Goal: Task Accomplishment & Management: Use online tool/utility

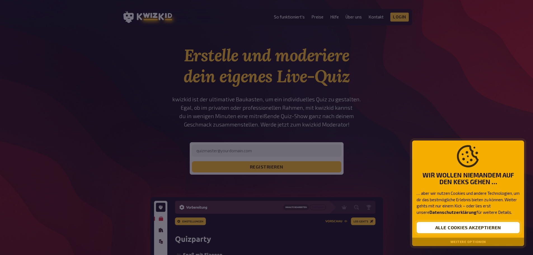
click at [458, 228] on button "Alle Cookies akzeptieren" at bounding box center [467, 227] width 103 height 11
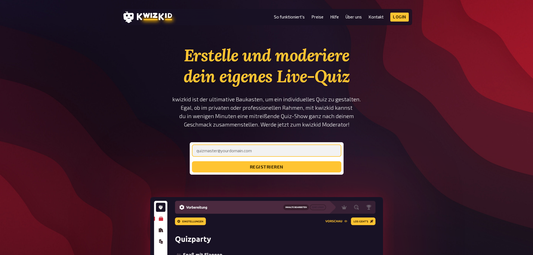
click at [225, 151] on input "email" at bounding box center [266, 150] width 149 height 12
type input "vize"
drag, startPoint x: 223, startPoint y: 154, endPoint x: 170, endPoint y: 153, distance: 53.4
click at [170, 153] on section "Erstelle und moderiere dein eigenes Live-Quiz kwizkid ist der ultimative Baukas…" at bounding box center [266, 216] width 291 height 343
click at [242, 151] on input "email" at bounding box center [266, 150] width 149 height 12
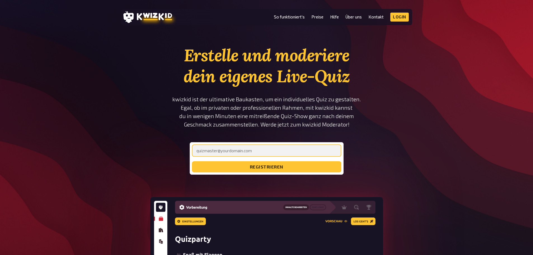
paste input "[EMAIL_ADDRESS][DOMAIN_NAME]"
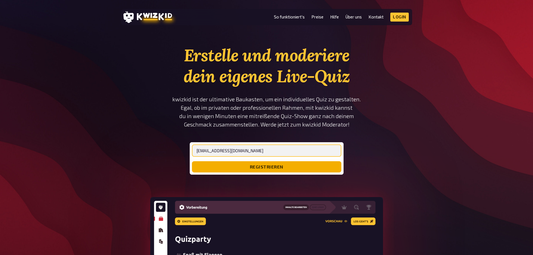
type input "[EMAIL_ADDRESS][DOMAIN_NAME]"
click at [277, 164] on button "registrieren" at bounding box center [266, 166] width 149 height 11
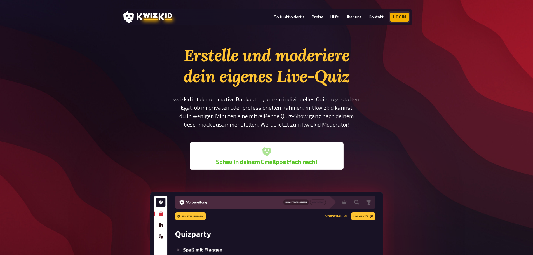
drag, startPoint x: 403, startPoint y: 15, endPoint x: 403, endPoint y: 18, distance: 3.4
click at [403, 15] on link "Login" at bounding box center [399, 17] width 18 height 9
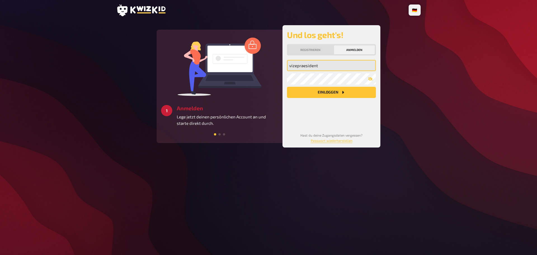
click at [301, 66] on input "vizepraesident" at bounding box center [331, 65] width 89 height 11
click at [303, 120] on div "vizepraesident Meine Emailadresse Mein Passwort Einloggen" at bounding box center [331, 91] width 89 height 63
click at [314, 94] on button "Einloggen" at bounding box center [331, 92] width 89 height 11
click at [483, 119] on div "🇩🇪 Deutsch 🇺🇸 English 🇳🇱 Nederlands 3 Starten Schaffe ein besonderes Quizerlebn…" at bounding box center [268, 127] width 537 height 255
click at [336, 67] on input "vizepraesident" at bounding box center [331, 65] width 89 height 11
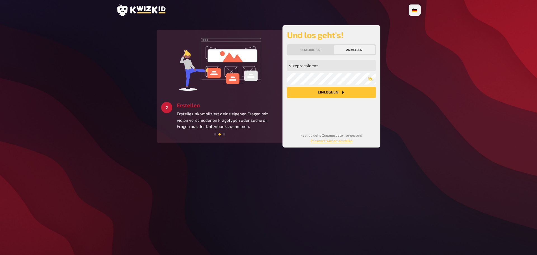
click at [312, 95] on button "Einloggen" at bounding box center [331, 92] width 89 height 11
click at [332, 64] on input "vizepraesident" at bounding box center [331, 65] width 89 height 11
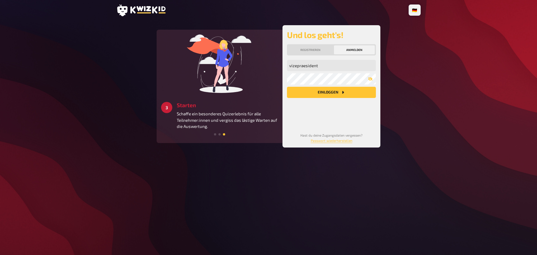
drag, startPoint x: 296, startPoint y: 125, endPoint x: 300, endPoint y: 108, distance: 17.4
click at [296, 125] on div "vizepraesident Meine Emailadresse Mein Passwort Einloggen Hast du deine Zugangs…" at bounding box center [331, 101] width 89 height 83
click at [328, 67] on input "vizepraesident" at bounding box center [331, 65] width 89 height 11
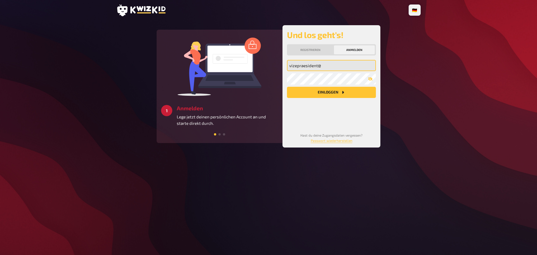
drag, startPoint x: 325, startPoint y: 67, endPoint x: 274, endPoint y: 65, distance: 51.5
click at [274, 65] on div "2 Erstellen Erstelle unkompliziert deine eigenen Fragen mit vielen verschiedene…" at bounding box center [269, 86] width 224 height 122
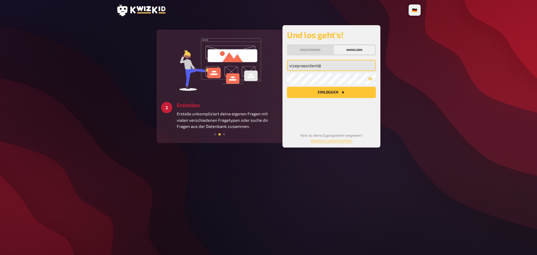
drag, startPoint x: 329, startPoint y: 66, endPoint x: 282, endPoint y: 65, distance: 47.5
click at [282, 65] on div "3 Starten Schaffe ein besonderes Quizerlebnis für alle Teilnehmer:innen und ver…" at bounding box center [269, 86] width 224 height 122
paste input "email"
drag, startPoint x: 436, startPoint y: 82, endPoint x: 417, endPoint y: 49, distance: 38.8
click at [436, 82] on div "🇩🇪 Deutsch 🇺🇸 English 🇳🇱 Nederlands 3 Starten Schaffe ein besonderes Quizerlebn…" at bounding box center [268, 127] width 537 height 255
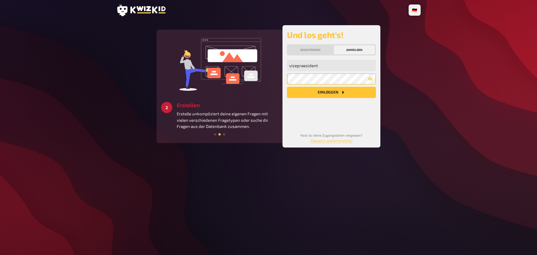
click at [257, 75] on div "3 Starten Schaffe ein besonderes Quizerlebnis für alle Teilnehmer:innen und ver…" at bounding box center [269, 86] width 224 height 122
click at [283, 79] on div "Und los geht's! Registrieren Anmelden vizepraesident Meine Emailadresse Mein Pa…" at bounding box center [331, 86] width 98 height 122
click at [290, 114] on div "vizepraesident Meine Emailadresse Mein Passwort Einloggen" at bounding box center [331, 91] width 89 height 63
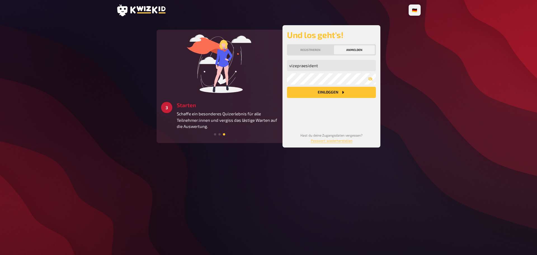
click at [304, 84] on div "vizepraesident Meine Emailadresse Mein Passwort Einloggen" at bounding box center [331, 91] width 89 height 63
click at [304, 90] on button "Einloggen" at bounding box center [331, 92] width 89 height 11
click at [318, 64] on input "vizepraesident" at bounding box center [331, 65] width 89 height 11
drag, startPoint x: 321, startPoint y: 65, endPoint x: 277, endPoint y: 64, distance: 44.2
click at [277, 64] on div "1 Anmelden Lege jetzt deinen persönlichen Account an und starte direkt durch. 2…" at bounding box center [269, 86] width 224 height 122
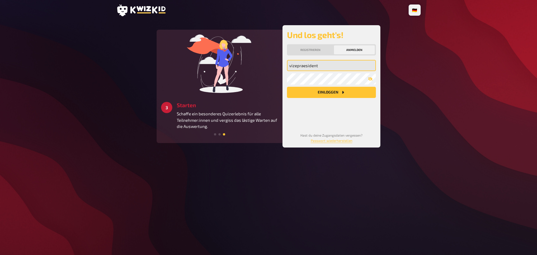
click at [307, 66] on input "vizepraesident" at bounding box center [331, 65] width 89 height 11
drag, startPoint x: 320, startPoint y: 66, endPoint x: 288, endPoint y: 63, distance: 31.7
click at [288, 63] on input "vizepraesident" at bounding box center [331, 65] width 89 height 11
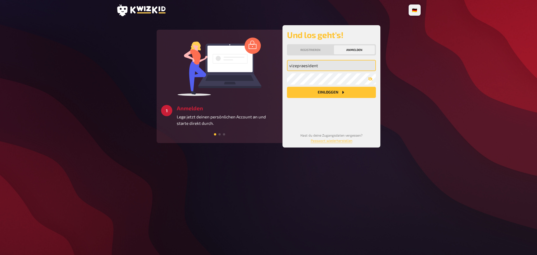
paste input "@[DOMAIN_NAME]"
type input "[EMAIL_ADDRESS][DOMAIN_NAME]"
click at [317, 124] on div "[EMAIL_ADDRESS][DOMAIN_NAME] Meine Emailadresse Mein Passwort Einloggen Hast du…" at bounding box center [331, 101] width 89 height 83
click at [331, 92] on button "Einloggen" at bounding box center [331, 92] width 89 height 11
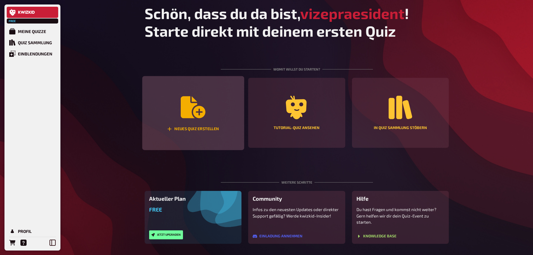
drag, startPoint x: 183, startPoint y: 110, endPoint x: 219, endPoint y: 108, distance: 36.1
click at [183, 110] on icon "Neues Quiz erstellen" at bounding box center [193, 107] width 25 height 22
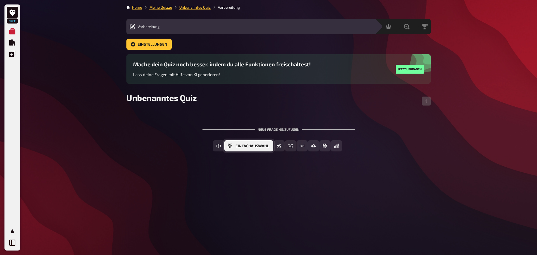
click at [263, 146] on span "Einfachauswahl" at bounding box center [251, 146] width 33 height 4
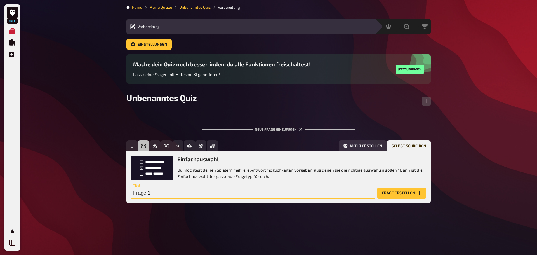
click at [191, 192] on input "Frage 1" at bounding box center [253, 192] width 244 height 11
type input "Wie heisst der grosse Event welcher 2026 in [GEOGRAPHIC_DATA] stattfinden soll?"
click at [400, 193] on button "Frage erstellen" at bounding box center [401, 192] width 49 height 11
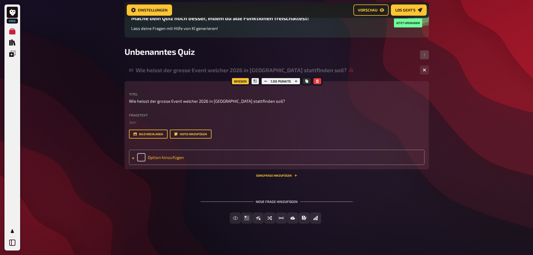
scroll to position [55, 0]
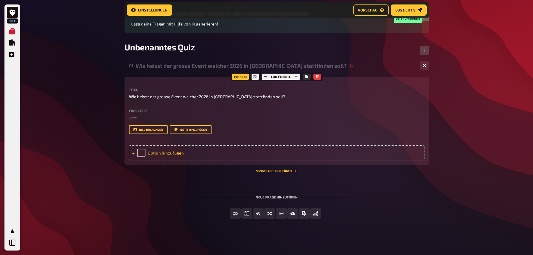
click at [173, 157] on div "Option hinzufügen" at bounding box center [276, 152] width 295 height 15
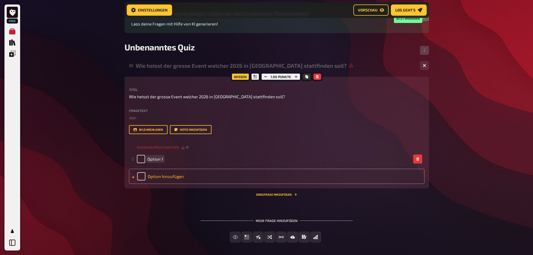
click at [163, 174] on div "Option hinzufügen" at bounding box center [276, 176] width 295 height 15
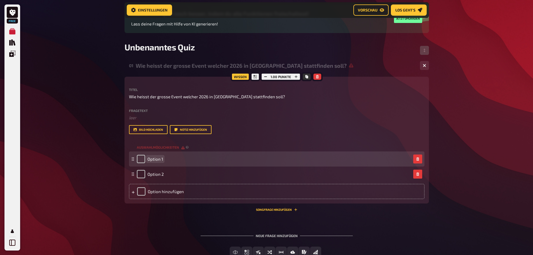
click at [158, 160] on span "Option 1" at bounding box center [155, 158] width 16 height 5
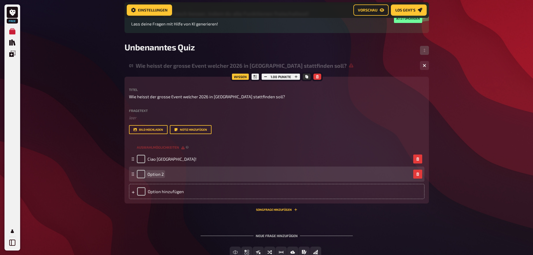
click at [152, 176] on span "Option 2" at bounding box center [155, 173] width 16 height 5
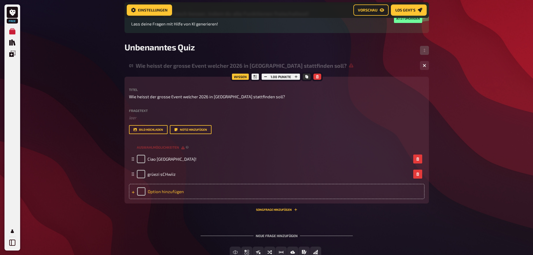
click at [160, 190] on div "Option hinzufügen" at bounding box center [276, 191] width 295 height 15
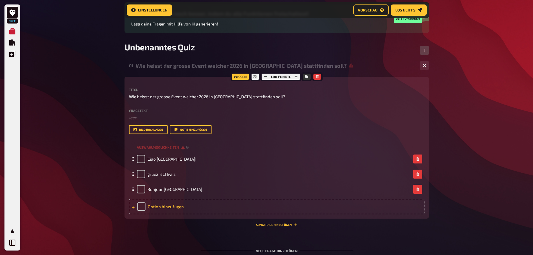
click at [157, 204] on div "Option hinzufügen" at bounding box center [276, 206] width 295 height 15
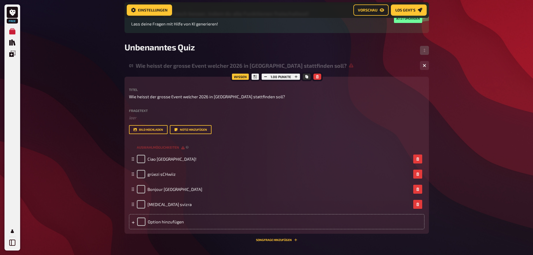
click at [450, 135] on div "Free Meine Quizze Quiz Sammlung Einblendungen Profil Home Meine Quizze Unbenann…" at bounding box center [266, 134] width 533 height 379
click at [142, 128] on button "Bild hochladen" at bounding box center [148, 129] width 39 height 9
click at [145, 131] on button "Bild hochladen" at bounding box center [148, 129] width 39 height 9
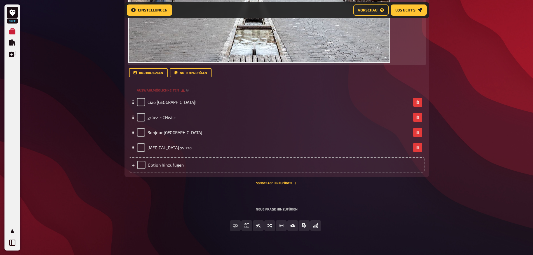
scroll to position [313, 0]
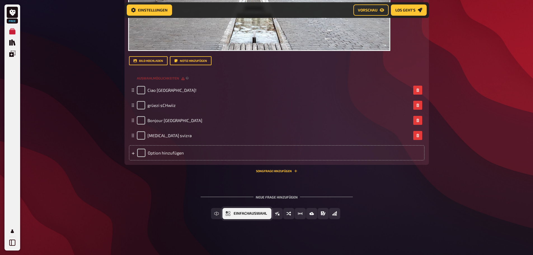
click at [232, 213] on button "Einfachauswahl" at bounding box center [246, 213] width 49 height 11
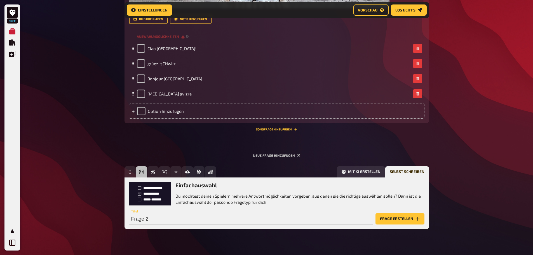
scroll to position [364, 0]
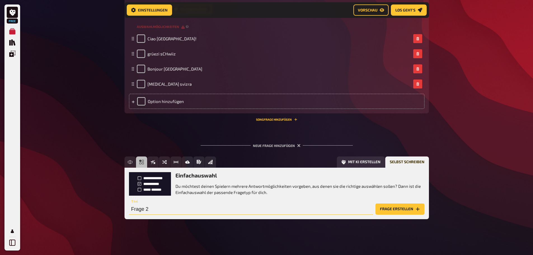
click at [148, 210] on input "Frage 2" at bounding box center [251, 208] width 244 height 11
type input "-"
type input "Wann findet der Event statt?"
click at [386, 206] on button "Frage erstellen" at bounding box center [399, 208] width 49 height 11
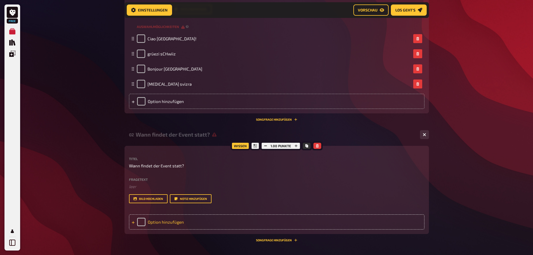
click at [165, 214] on div "Option hinzufügen" at bounding box center [276, 221] width 295 height 15
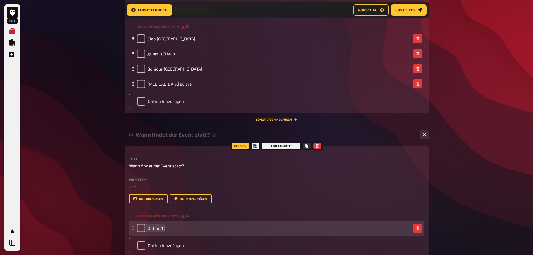
click at [156, 228] on span "Option 1" at bounding box center [155, 227] width 16 height 5
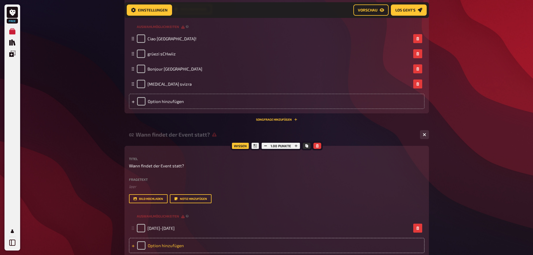
click at [175, 244] on div "Option hinzufügen" at bounding box center [276, 245] width 295 height 15
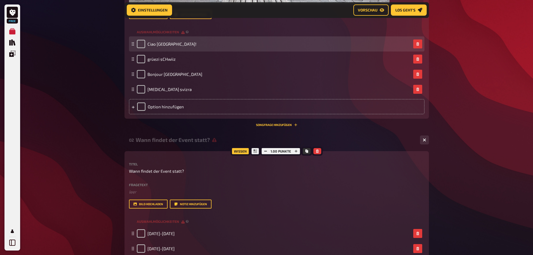
scroll to position [336, 0]
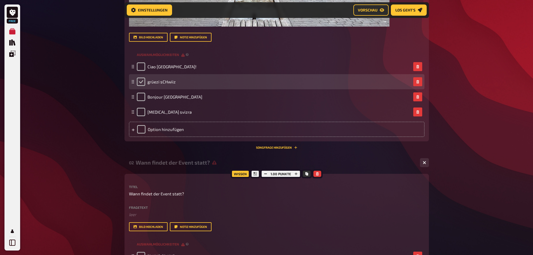
click at [141, 81] on input "checkbox" at bounding box center [141, 81] width 8 height 8
checkbox input "true"
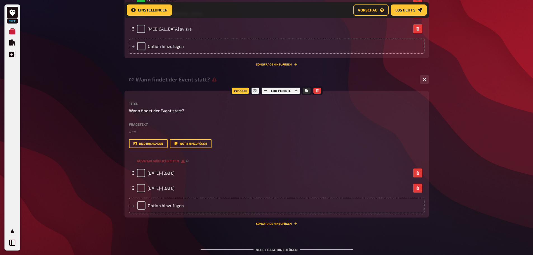
scroll to position [448, 0]
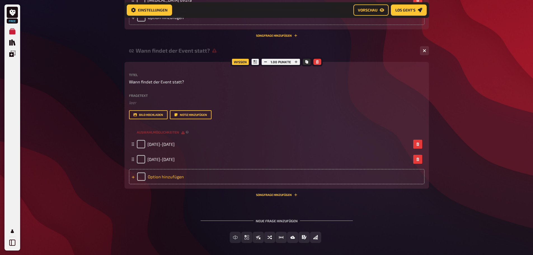
click at [158, 174] on div "Option hinzufügen" at bounding box center [276, 176] width 295 height 15
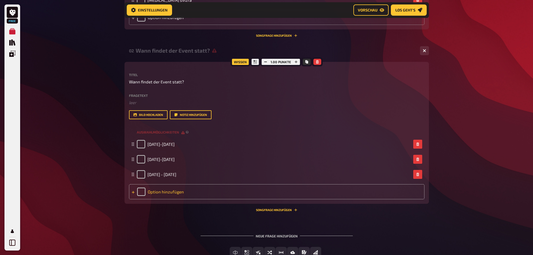
click at [157, 192] on div "Option hinzufügen" at bounding box center [276, 191] width 295 height 15
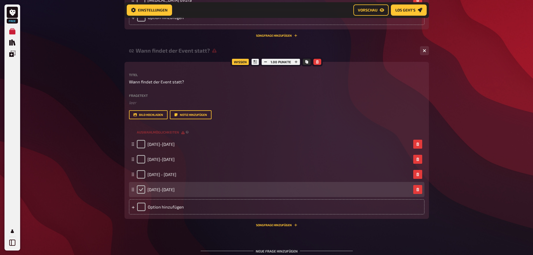
click at [143, 188] on input "checkbox" at bounding box center [141, 189] width 8 height 8
checkbox input "true"
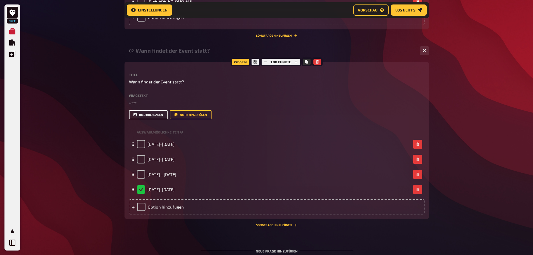
click at [159, 115] on button "Bild hochladen" at bounding box center [148, 114] width 39 height 9
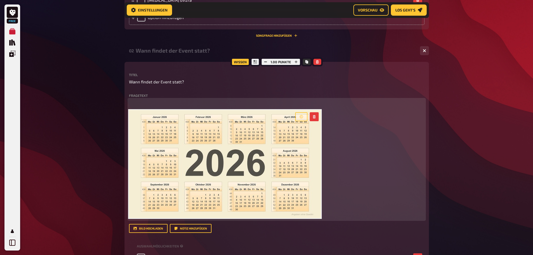
scroll to position [588, 0]
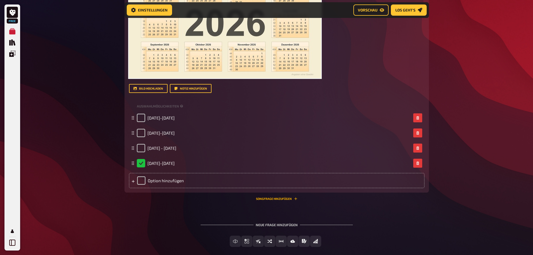
click at [268, 197] on button "Songfrage hinzufügen" at bounding box center [276, 198] width 41 height 3
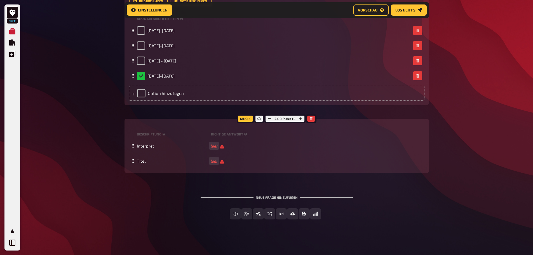
scroll to position [675, 0]
click at [233, 213] on span "Freitext Eingabe" at bounding box center [238, 214] width 34 height 4
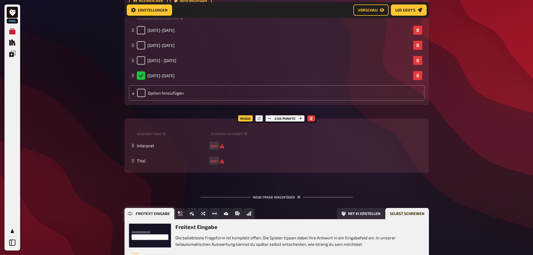
scroll to position [727, 0]
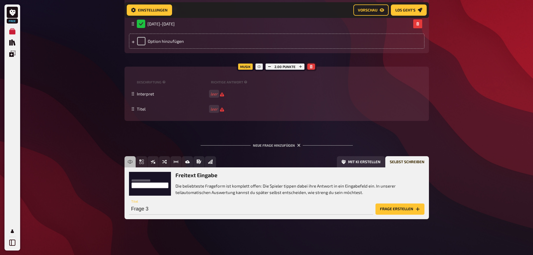
click at [310, 68] on icon "button" at bounding box center [311, 66] width 3 height 3
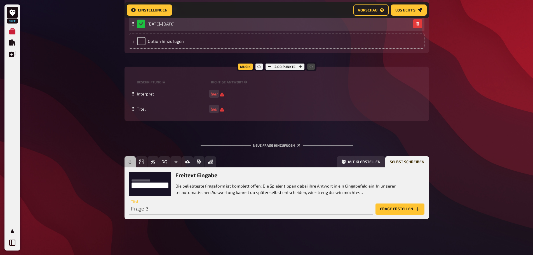
scroll to position [667, 0]
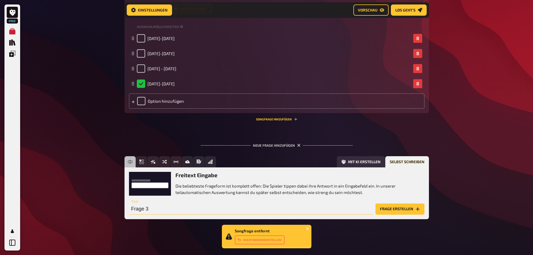
click at [145, 210] on input "Frage 3" at bounding box center [251, 208] width 244 height 11
click at [143, 159] on icon "Einfachauswahl" at bounding box center [141, 161] width 4 height 4
click at [152, 209] on input "Frage 3" at bounding box center [251, 208] width 244 height 11
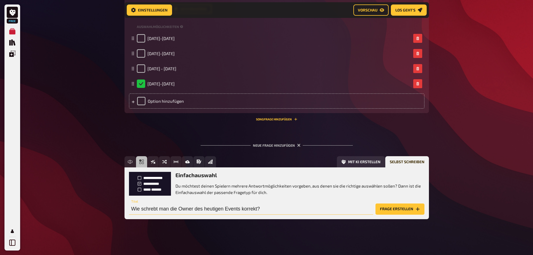
type input "Wie schrebt man die Owner des heutigen Events korrekt?"
click at [403, 204] on button "Frage erstellen" at bounding box center [399, 208] width 49 height 11
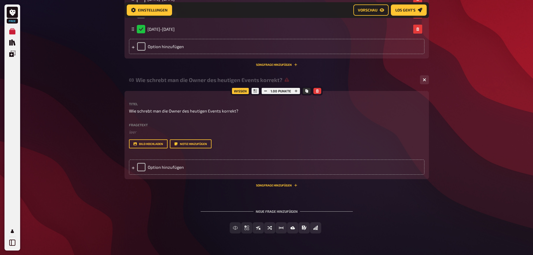
scroll to position [723, 0]
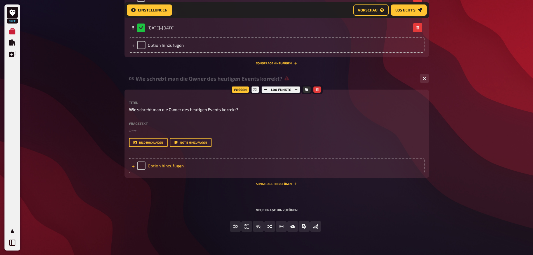
click at [176, 166] on div "Option hinzufügen" at bounding box center [276, 165] width 295 height 15
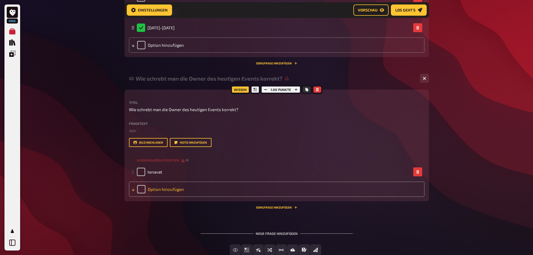
click at [173, 187] on div "Option hinzufügen" at bounding box center [276, 188] width 295 height 15
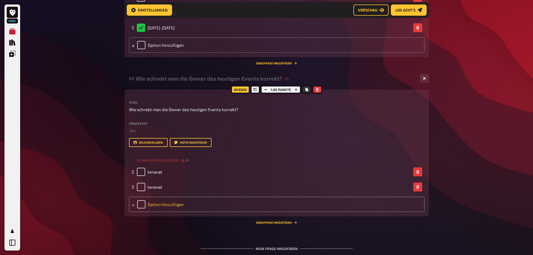
click at [172, 202] on div "Option hinzufügen" at bounding box center [276, 204] width 295 height 15
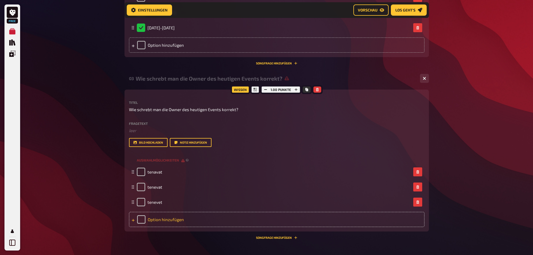
click at [179, 221] on div "Option hinzufügen" at bounding box center [276, 219] width 295 height 15
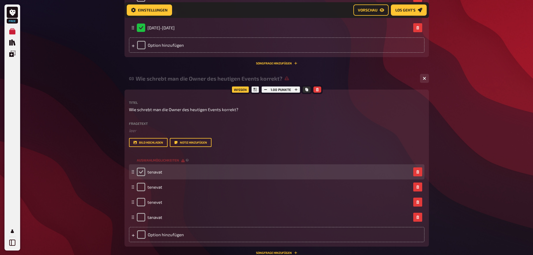
click at [141, 173] on input "checkbox" at bounding box center [141, 171] width 8 height 8
checkbox input "true"
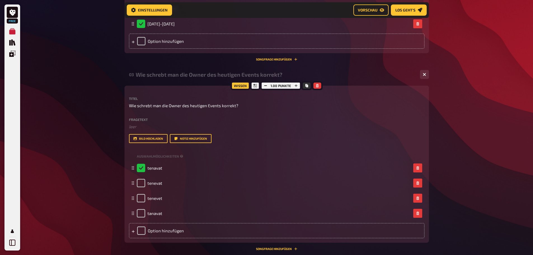
scroll to position [779, 0]
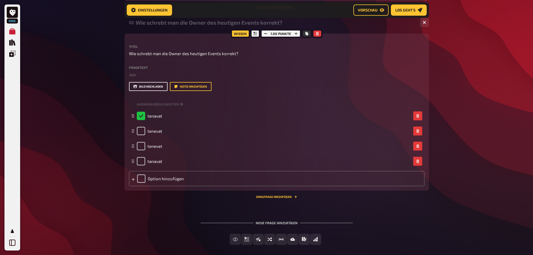
click at [152, 90] on button "Bild hochladen" at bounding box center [148, 86] width 39 height 9
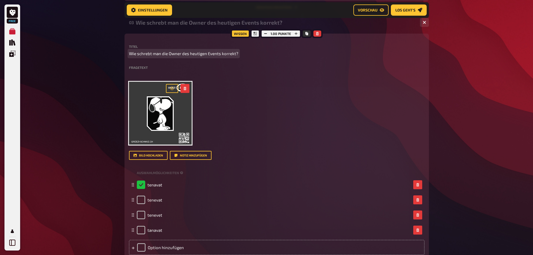
click at [219, 53] on span "Wie schrebt man die Owner des heutigen Events korrekt?" at bounding box center [183, 53] width 109 height 6
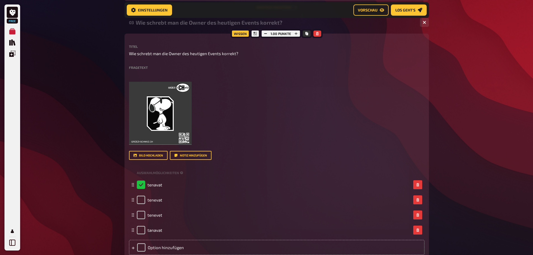
click at [142, 67] on label "Fragetext" at bounding box center [276, 67] width 295 height 3
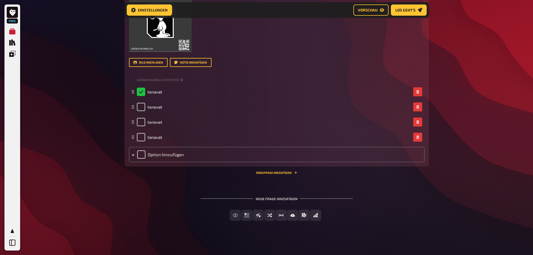
scroll to position [874, 0]
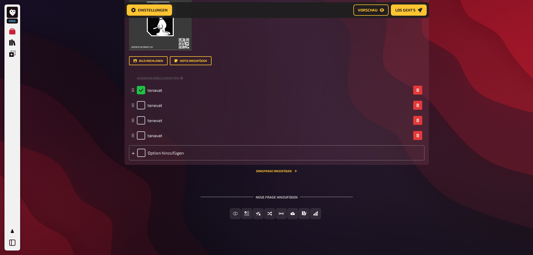
click at [221, 176] on div "03 Wie schrebt man die Owner des heutigen Events korrekt? 4 Wissen 1.00 Punkte …" at bounding box center [276, 49] width 304 height 256
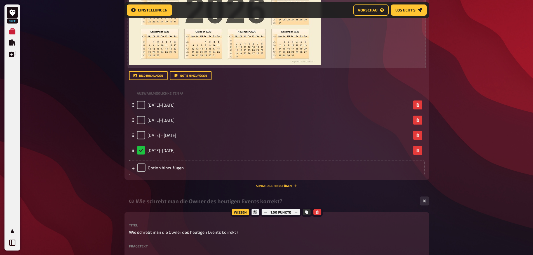
scroll to position [594, 0]
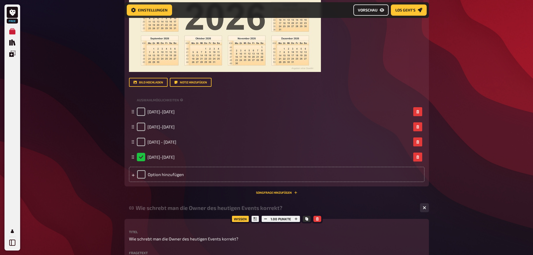
drag, startPoint x: 365, startPoint y: 12, endPoint x: 364, endPoint y: 22, distance: 10.2
click at [365, 12] on button "Vorschau" at bounding box center [370, 9] width 35 height 11
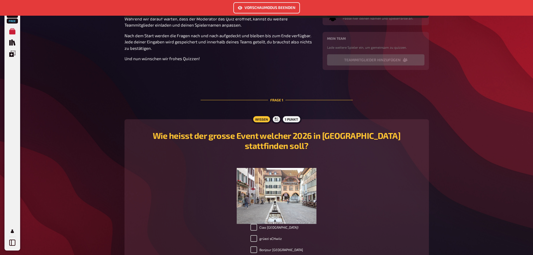
scroll to position [2, 0]
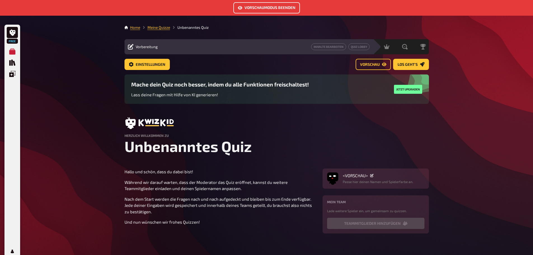
drag, startPoint x: 278, startPoint y: 8, endPoint x: 271, endPoint y: 37, distance: 29.8
click at [278, 8] on button "Vorschaumodus beenden" at bounding box center [266, 7] width 67 height 11
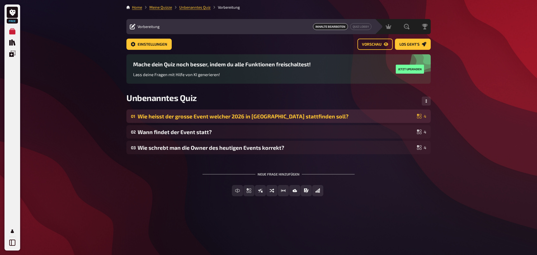
click at [187, 121] on div "01 Wie heisst der grosse Event welcher 2026 in [GEOGRAPHIC_DATA] stattfinden so…" at bounding box center [278, 115] width 304 height 13
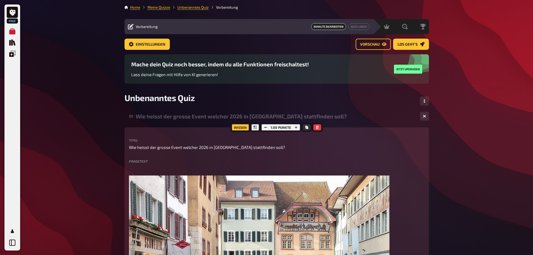
click at [136, 162] on label "Fragetext" at bounding box center [276, 160] width 295 height 3
click at [139, 160] on label "Fragetext" at bounding box center [276, 160] width 295 height 3
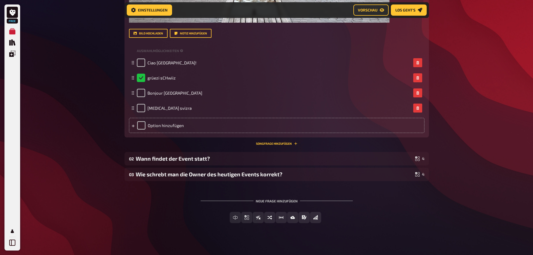
scroll to position [344, 0]
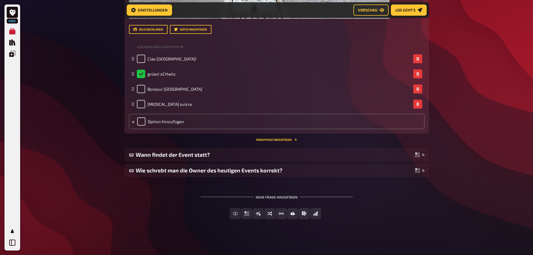
click at [388, 203] on div "Neue Frage hinzufügen Freitext Eingabe Einfachauswahl Wahr / Falsch Sortierfrag…" at bounding box center [276, 207] width 304 height 42
drag, startPoint x: 231, startPoint y: 213, endPoint x: 225, endPoint y: 207, distance: 8.5
click at [231, 213] on button "Einfachauswahl" at bounding box center [230, 213] width 11 height 11
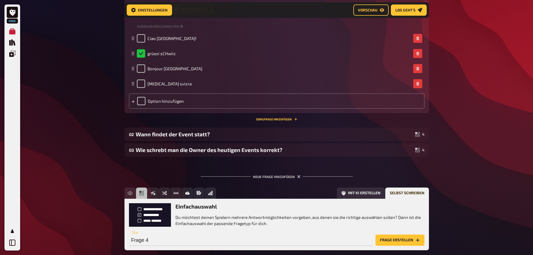
scroll to position [395, 0]
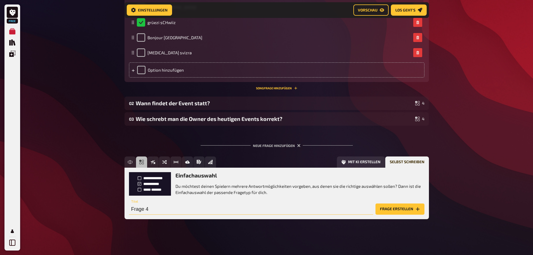
click at [145, 209] on input "Frage 4" at bounding box center [251, 208] width 244 height 11
type input "Wie heisst der Verein, welcher den Event organisiert?"
click at [402, 207] on button "Frage erstellen" at bounding box center [399, 208] width 49 height 11
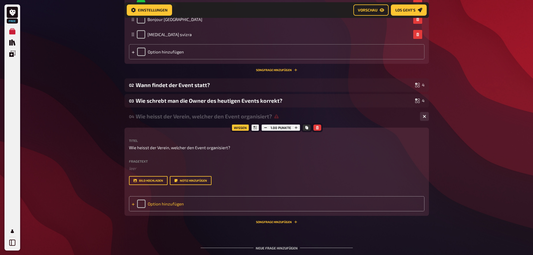
scroll to position [423, 0]
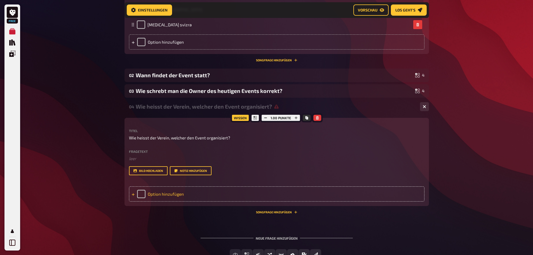
click at [176, 195] on div "Option hinzufügen" at bounding box center [276, 193] width 295 height 15
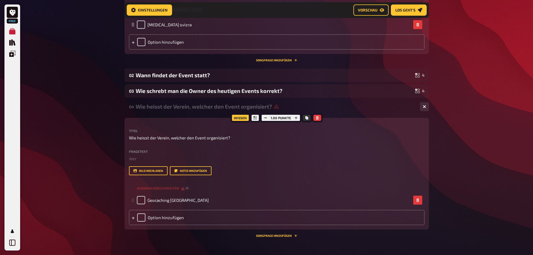
click at [162, 218] on div "Option hinzufügen" at bounding box center [276, 217] width 295 height 15
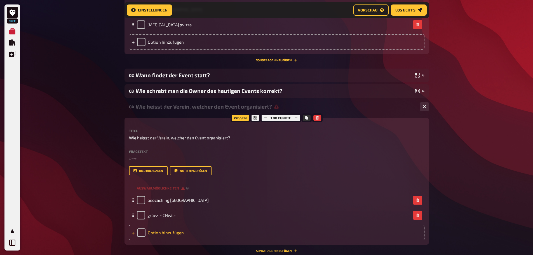
click at [167, 229] on div "Option hinzufügen" at bounding box center [276, 232] width 295 height 15
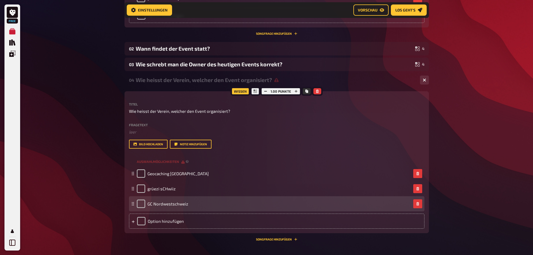
scroll to position [479, 0]
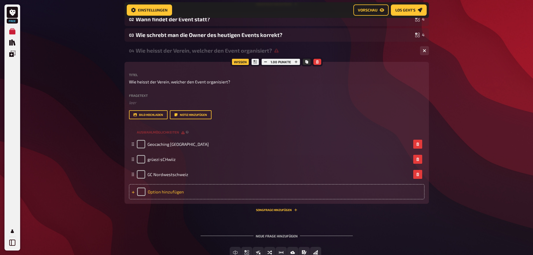
click at [160, 189] on div "Option hinzufügen" at bounding box center [276, 191] width 295 height 15
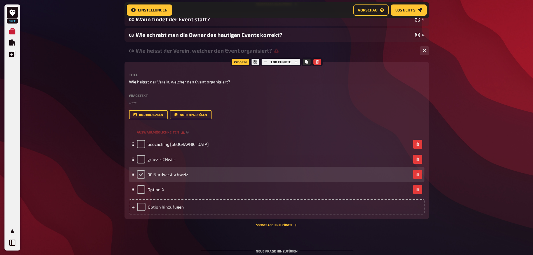
click at [140, 173] on input "checkbox" at bounding box center [141, 174] width 8 height 8
checkbox input "true"
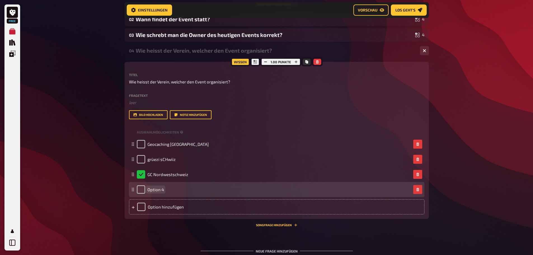
click at [169, 191] on div "Option 4" at bounding box center [274, 189] width 274 height 8
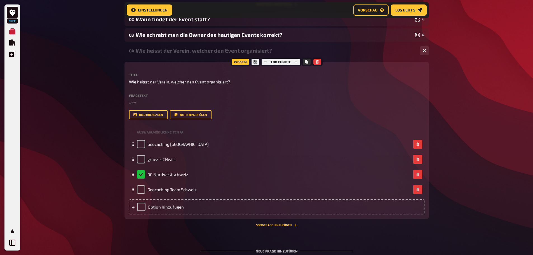
click at [147, 114] on button "Bild hochladen" at bounding box center [148, 114] width 39 height 9
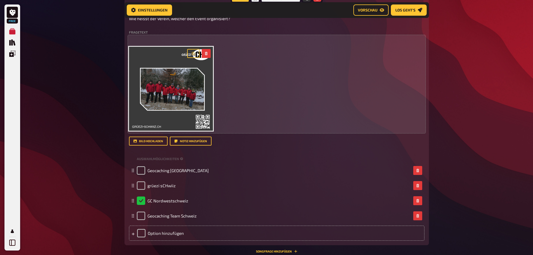
scroll to position [539, 0]
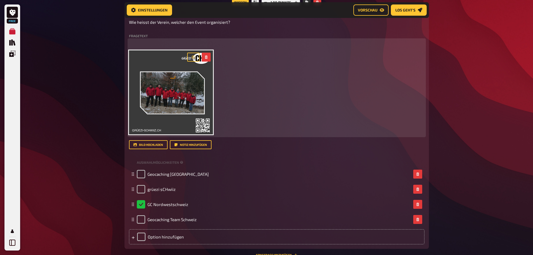
drag, startPoint x: 188, startPoint y: 78, endPoint x: 196, endPoint y: 72, distance: 10.2
click at [188, 78] on img at bounding box center [171, 92] width 84 height 84
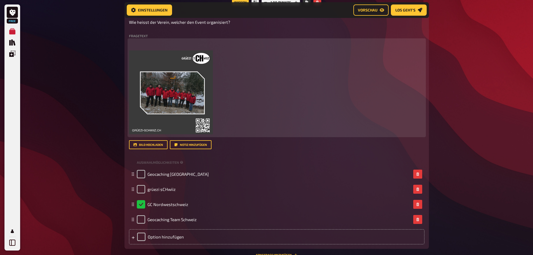
click at [207, 56] on icon "button" at bounding box center [206, 56] width 3 height 3
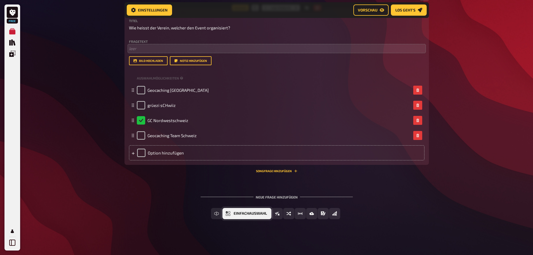
click at [237, 213] on span "Einfachauswahl" at bounding box center [249, 213] width 33 height 4
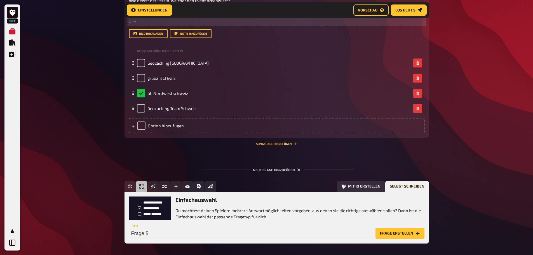
scroll to position [585, 0]
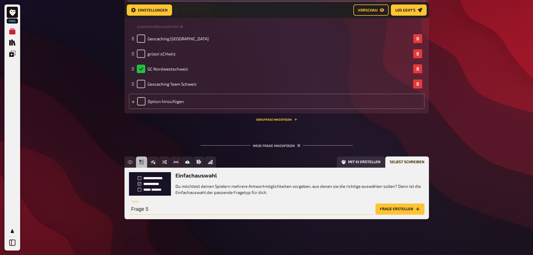
click at [162, 211] on input "Frage 5" at bounding box center [251, 208] width 244 height 11
type input "Wer gehört zum Orga-Team"
click at [395, 207] on button "Frage erstellen" at bounding box center [399, 208] width 49 height 11
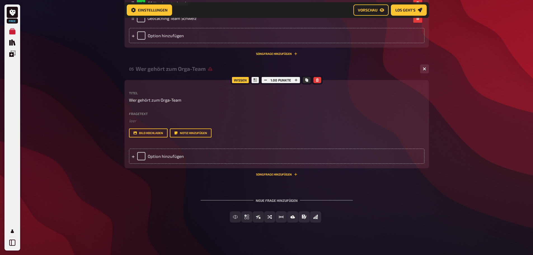
scroll to position [654, 0]
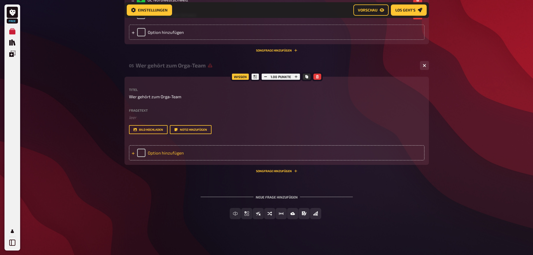
click at [165, 150] on div "Option hinzufügen" at bounding box center [276, 152] width 295 height 15
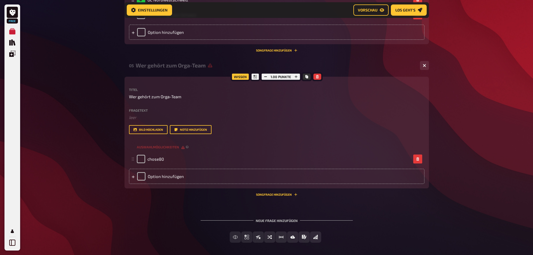
click at [166, 168] on div "Auswahlmöglichkeiten chose80 To pick up a draggable item, press the space bar. …" at bounding box center [276, 163] width 295 height 41
click at [166, 172] on div "Option hinzufügen" at bounding box center [276, 176] width 295 height 15
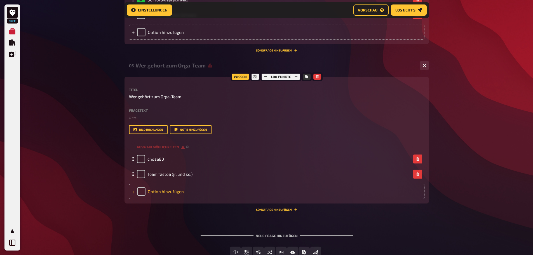
click at [173, 191] on div "Option hinzufügen" at bounding box center [276, 191] width 295 height 15
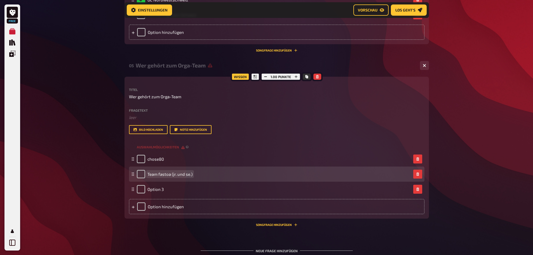
click at [187, 176] on span "Team fastoa (jr. und se.)" at bounding box center [169, 173] width 45 height 5
click at [188, 175] on span "Team fastoa (jr. und se.)" at bounding box center [169, 173] width 45 height 5
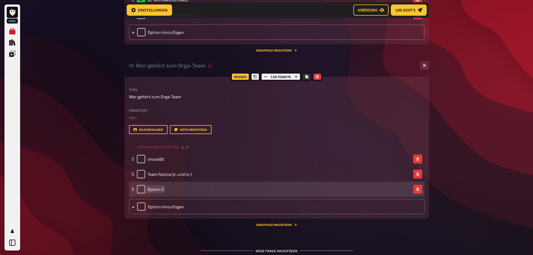
click at [151, 187] on span "Option 3" at bounding box center [155, 189] width 16 height 5
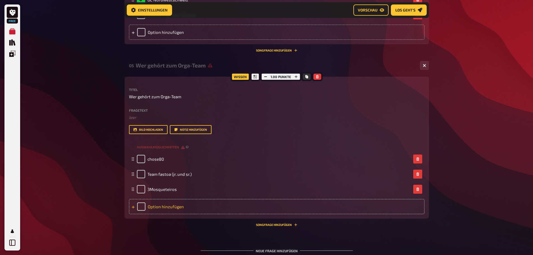
click at [175, 203] on div "Option hinzufügen" at bounding box center [276, 206] width 295 height 15
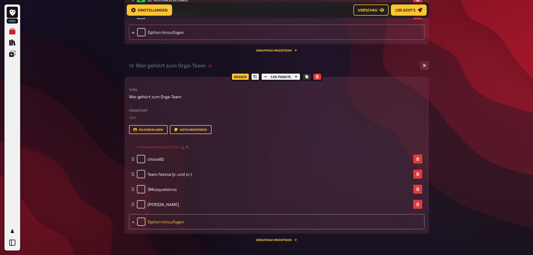
click at [159, 221] on div "Option hinzufügen" at bounding box center [276, 221] width 295 height 15
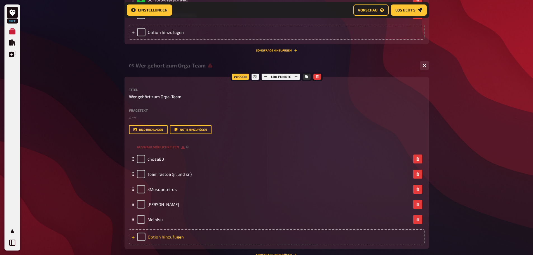
click at [178, 235] on div "Option hinzufügen" at bounding box center [276, 236] width 295 height 15
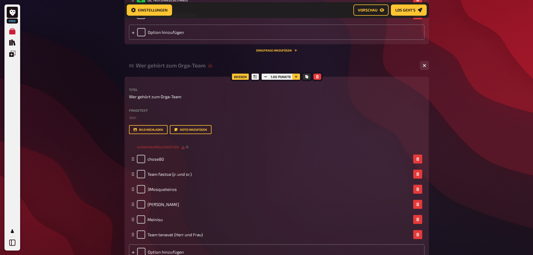
click at [295, 74] on button "button" at bounding box center [296, 77] width 8 height 6
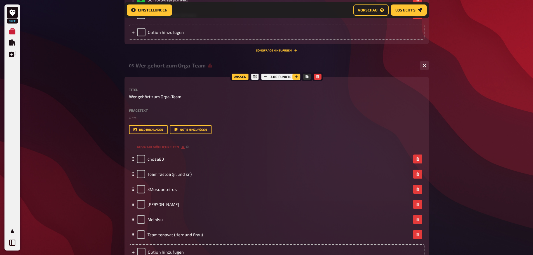
click at [295, 74] on button "button" at bounding box center [296, 77] width 8 height 6
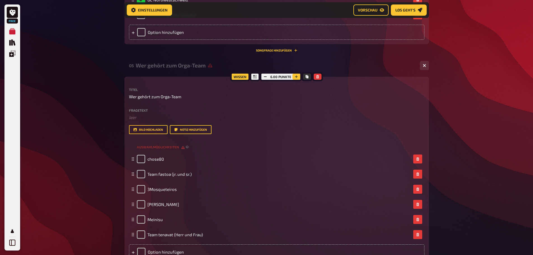
click at [295, 74] on button "button" at bounding box center [296, 77] width 8 height 6
click at [266, 78] on icon "button" at bounding box center [265, 76] width 3 height 3
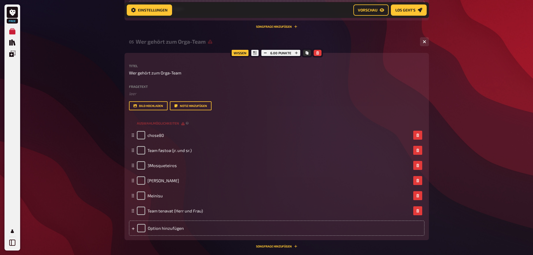
scroll to position [710, 0]
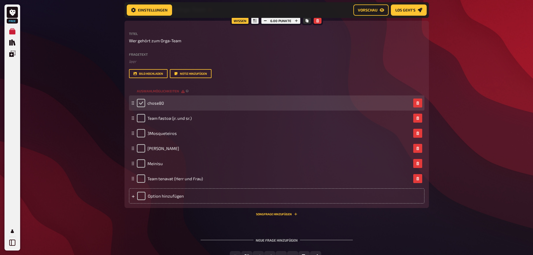
click at [141, 102] on input "checkbox" at bounding box center [141, 103] width 8 height 8
checkbox input "true"
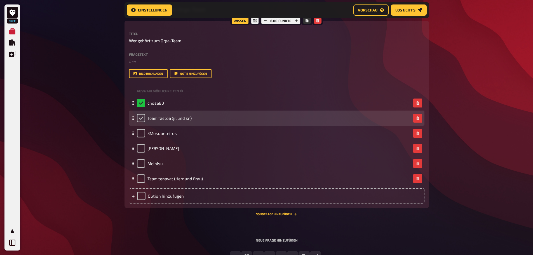
click at [138, 119] on input "checkbox" at bounding box center [141, 118] width 8 height 8
checkbox input "true"
checkbox input "false"
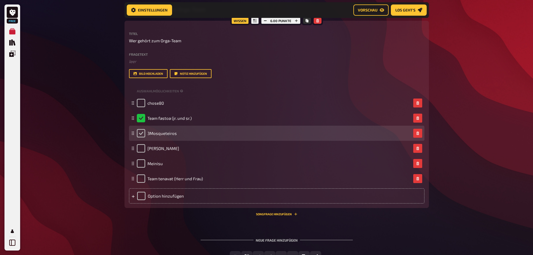
click at [138, 131] on input "checkbox" at bounding box center [141, 133] width 8 height 8
checkbox input "true"
checkbox input "false"
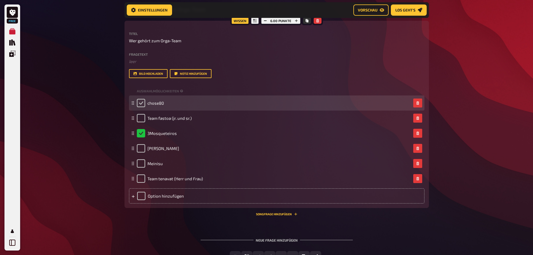
click at [140, 103] on input "checkbox" at bounding box center [141, 103] width 8 height 8
checkbox input "true"
checkbox input "false"
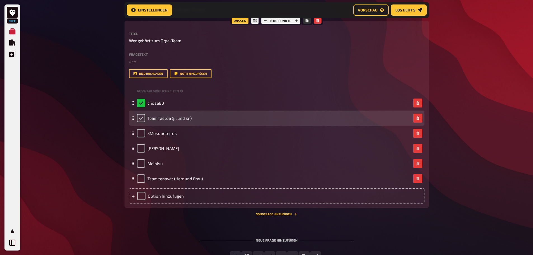
click at [144, 119] on input "checkbox" at bounding box center [141, 118] width 8 height 8
checkbox input "true"
checkbox input "false"
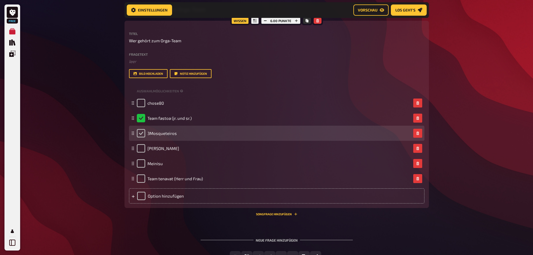
click at [143, 135] on input "checkbox" at bounding box center [141, 133] width 8 height 8
checkbox input "true"
checkbox input "false"
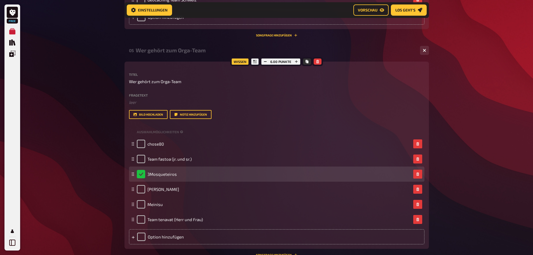
scroll to position [641, 0]
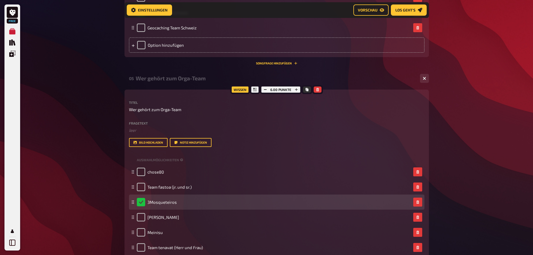
click at [141, 202] on div "3Mosqueteiros" at bounding box center [157, 202] width 40 height 8
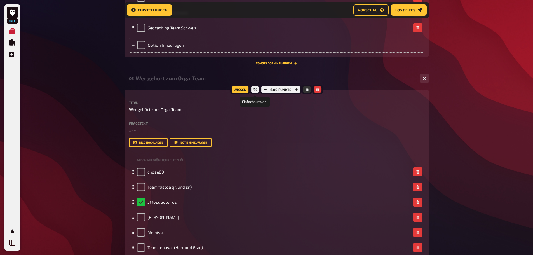
click at [254, 88] on icon at bounding box center [254, 89] width 3 height 3
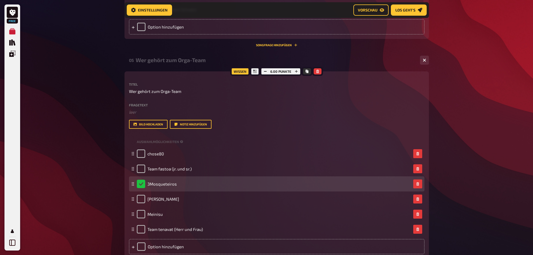
scroll to position [669, 0]
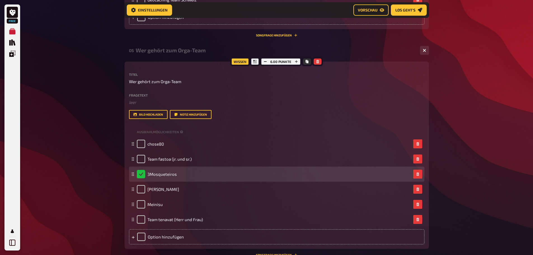
click at [140, 175] on div "3Mosqueteiros" at bounding box center [157, 174] width 40 height 8
click at [140, 171] on div "3Mosqueteiros" at bounding box center [157, 174] width 40 height 8
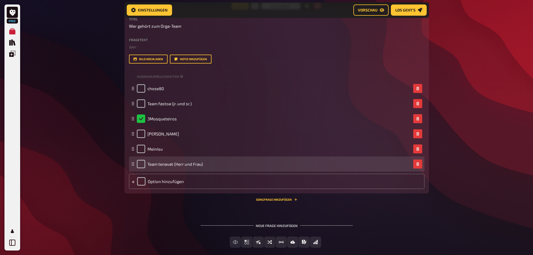
scroll to position [725, 0]
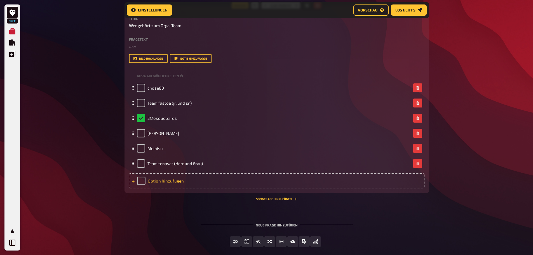
click at [174, 182] on div "Option hinzufügen" at bounding box center [276, 180] width 295 height 15
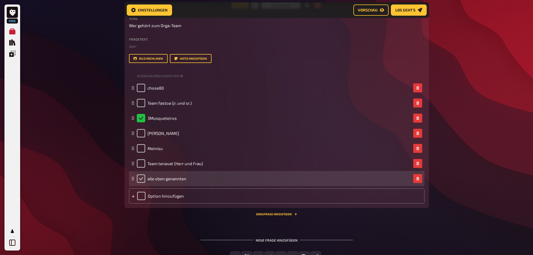
click at [143, 178] on input "checkbox" at bounding box center [141, 178] width 8 height 8
checkbox input "true"
checkbox input "false"
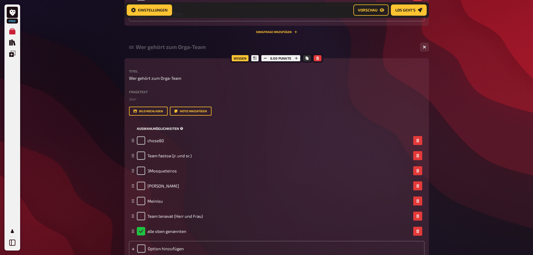
scroll to position [641, 0]
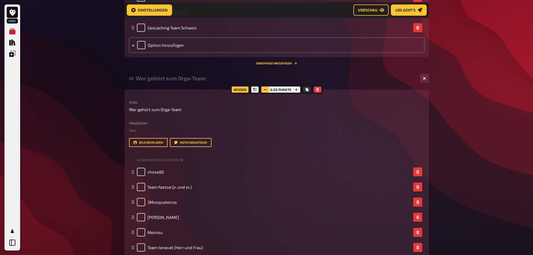
click at [263, 89] on button "button" at bounding box center [265, 89] width 8 height 6
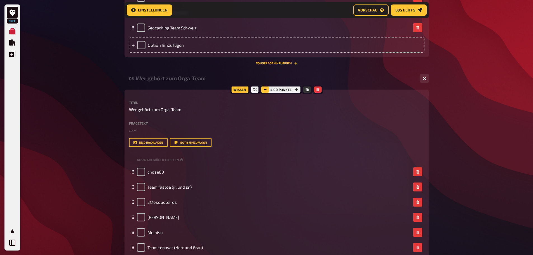
click at [263, 89] on button "button" at bounding box center [265, 89] width 8 height 6
click at [263, 89] on button "button" at bounding box center [266, 89] width 8 height 6
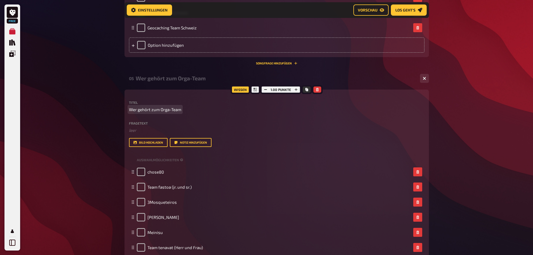
click at [275, 112] on p "Wer gehört zum Orga-Team" at bounding box center [276, 109] width 295 height 6
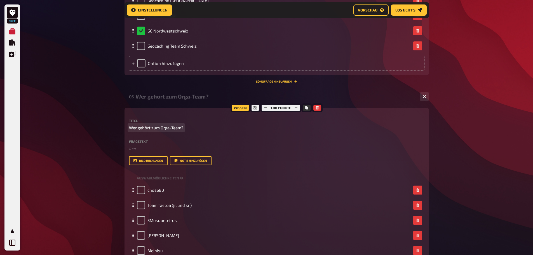
scroll to position [613, 0]
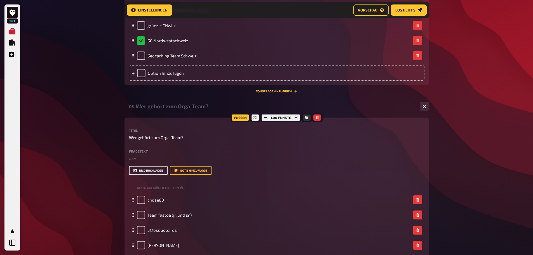
click at [152, 171] on button "Bild hochladen" at bounding box center [148, 170] width 39 height 9
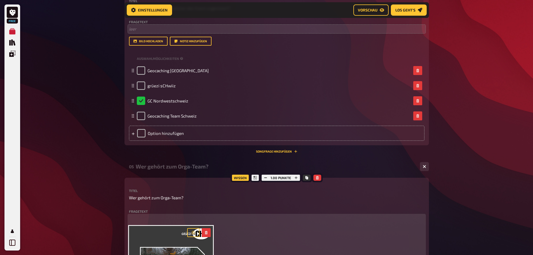
scroll to position [529, 0]
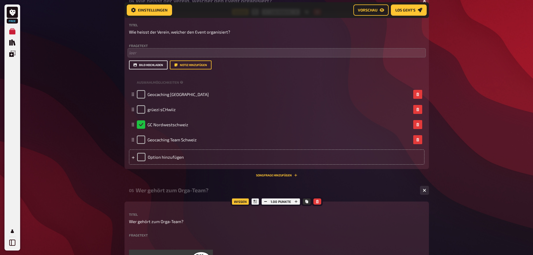
click at [147, 65] on button "Bild hochladen" at bounding box center [148, 64] width 39 height 9
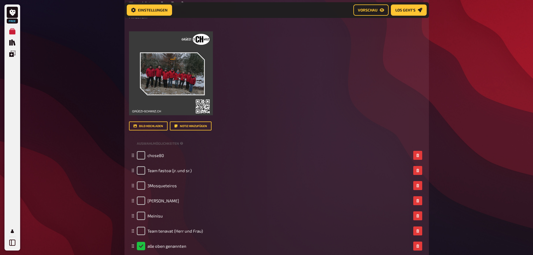
scroll to position [947, 0]
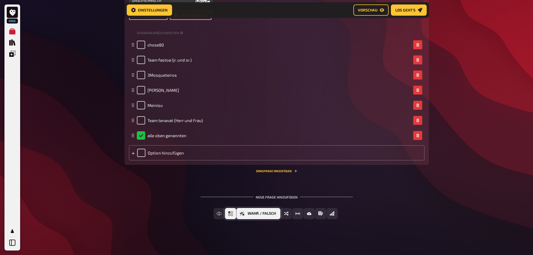
click at [230, 214] on button "Einfachauswahl" at bounding box center [230, 213] width 11 height 11
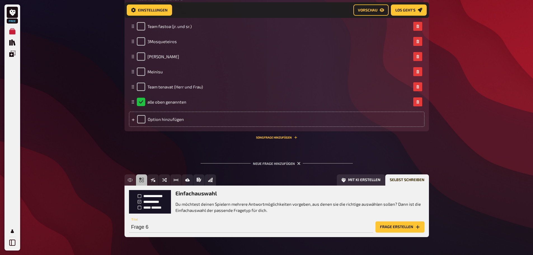
scroll to position [999, 0]
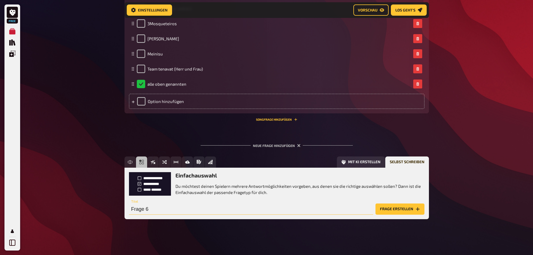
click at [147, 212] on input "Frage 6" at bounding box center [251, 208] width 244 height 11
type input "Wo findet der Event statt?"
click at [407, 206] on button "Frage erstellen" at bounding box center [399, 208] width 49 height 11
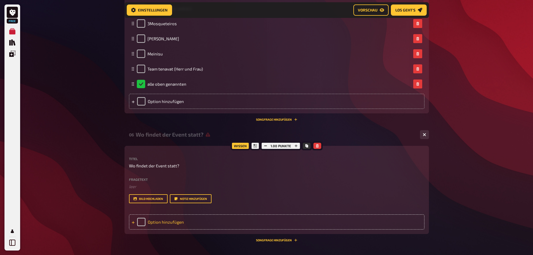
click at [159, 225] on div "Option hinzufügen" at bounding box center [276, 221] width 295 height 15
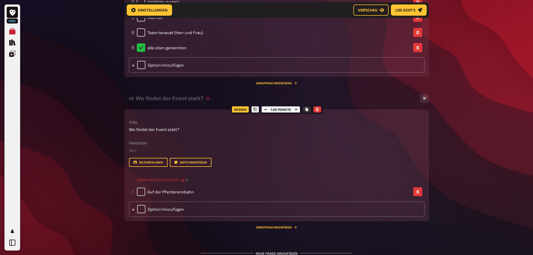
scroll to position [1054, 0]
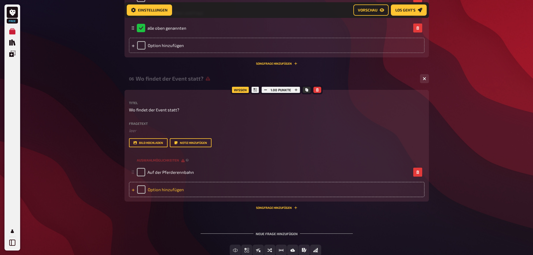
click at [164, 192] on div "Option hinzufügen" at bounding box center [276, 189] width 295 height 15
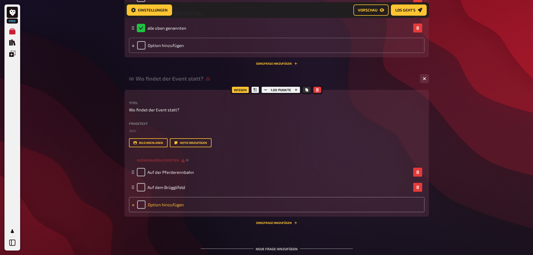
click at [169, 203] on div "Option hinzufügen" at bounding box center [276, 204] width 295 height 15
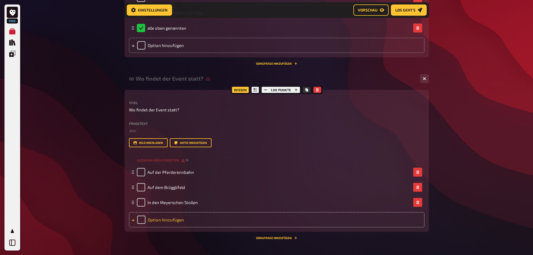
click at [170, 219] on div "Option hinzufügen" at bounding box center [276, 219] width 295 height 15
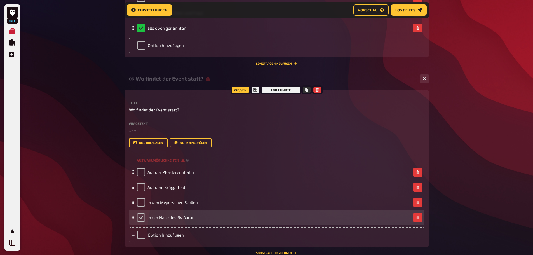
click at [138, 217] on input "checkbox" at bounding box center [141, 217] width 8 height 8
checkbox input "true"
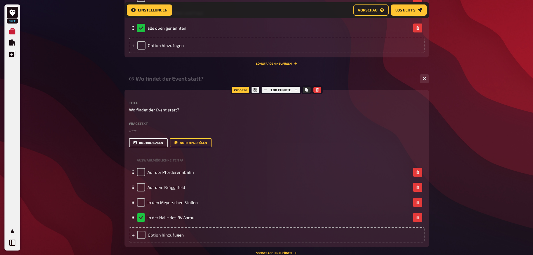
click at [144, 142] on button "Bild hochladen" at bounding box center [148, 142] width 39 height 9
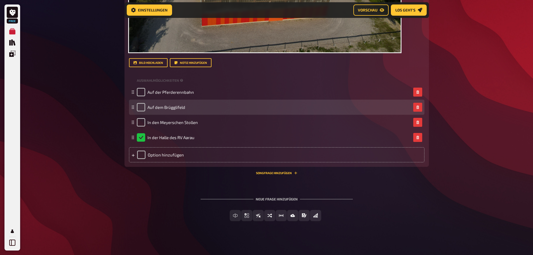
scroll to position [1346, 0]
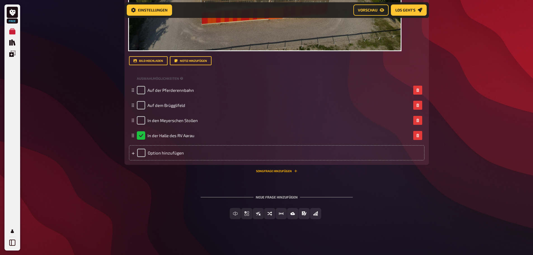
click at [270, 171] on button "Songfrage hinzufügen" at bounding box center [276, 170] width 41 height 3
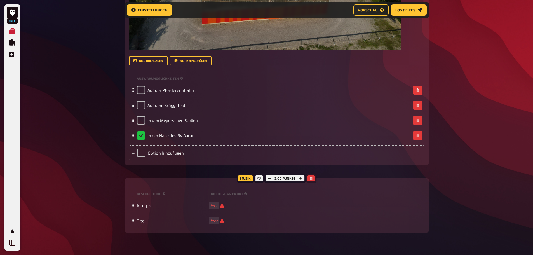
click at [311, 178] on icon "button" at bounding box center [310, 177] width 3 height 3
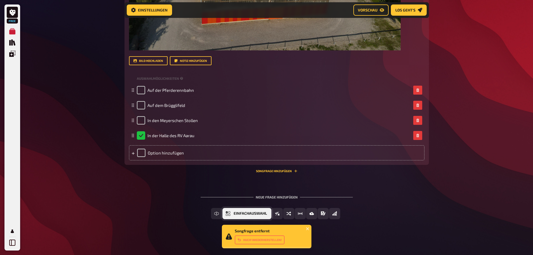
click at [246, 215] on span "Einfachauswahl" at bounding box center [249, 213] width 33 height 4
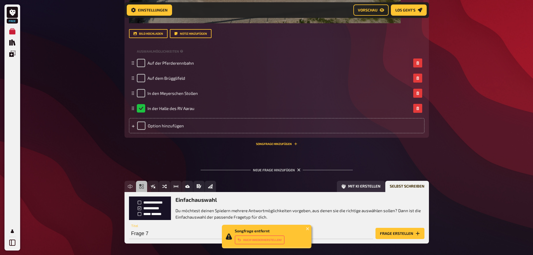
scroll to position [1397, 0]
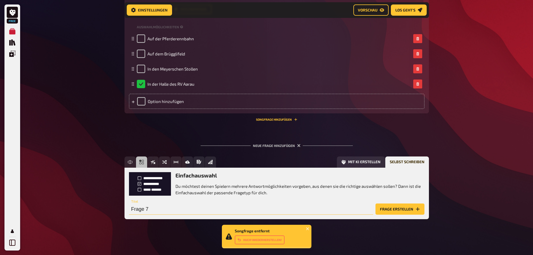
click at [141, 208] on input "Frage 7" at bounding box center [251, 208] width 244 height 11
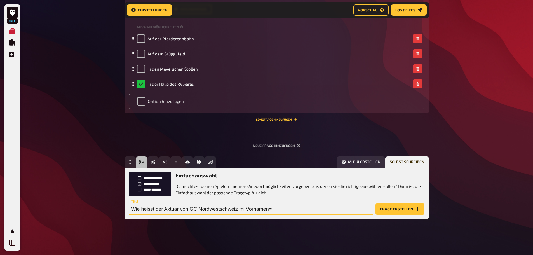
type input "Wie heisst der Aktuar von GC Nordwestschweiz mi Vornamen="
click at [405, 207] on button "Frage erstellen" at bounding box center [399, 208] width 49 height 11
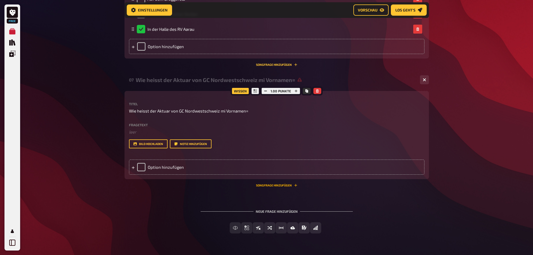
scroll to position [1466, 0]
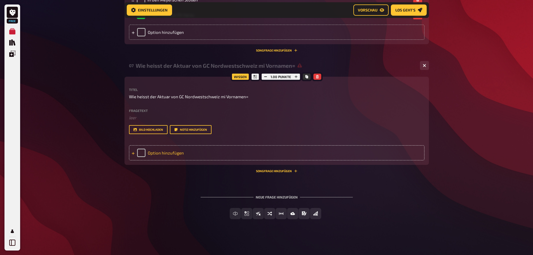
click at [190, 152] on div "Option hinzufügen" at bounding box center [276, 152] width 295 height 15
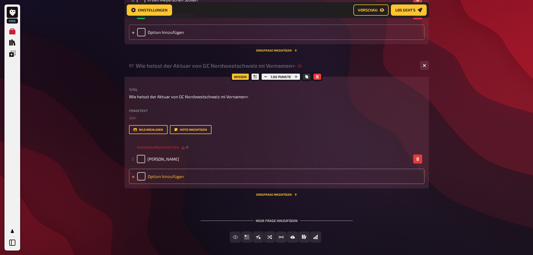
click at [189, 179] on div "Option hinzufügen" at bounding box center [276, 176] width 295 height 15
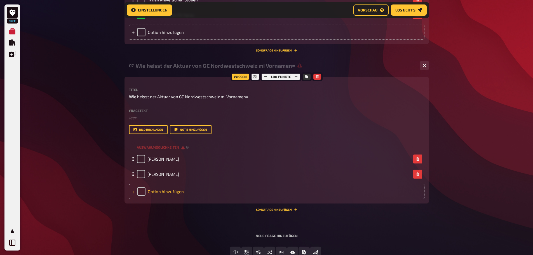
click at [204, 196] on div "Option hinzufügen" at bounding box center [276, 191] width 295 height 15
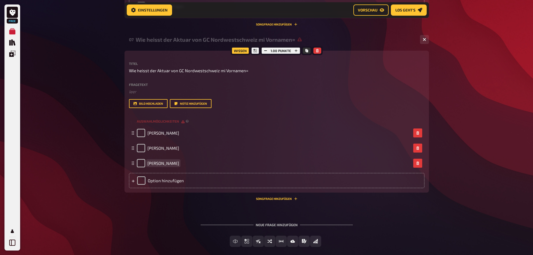
scroll to position [1520, 0]
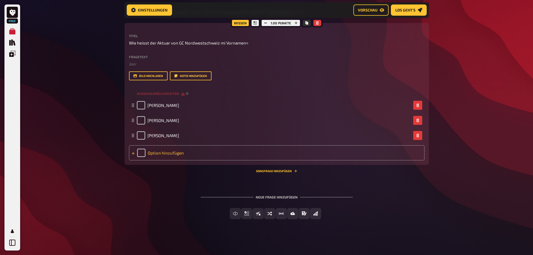
click at [165, 152] on div "Option hinzufügen" at bounding box center [276, 152] width 295 height 15
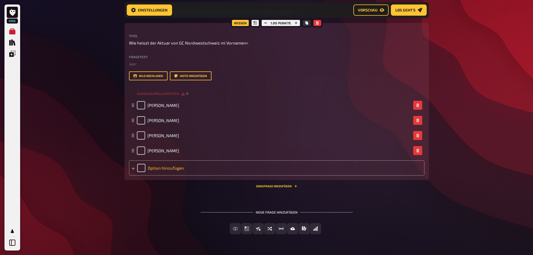
click at [192, 166] on div "Option hinzufügen" at bounding box center [276, 167] width 295 height 15
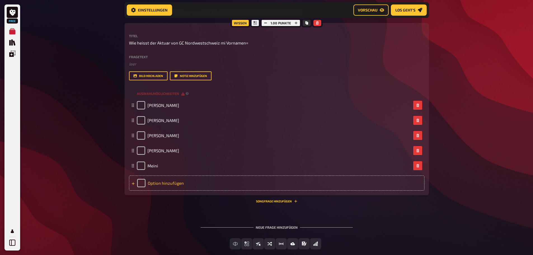
click at [186, 187] on div "Option hinzufügen" at bounding box center [276, 182] width 295 height 15
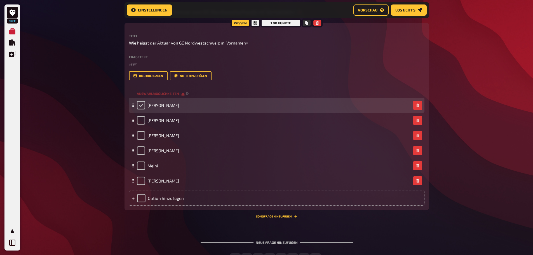
click at [139, 105] on input "checkbox" at bounding box center [141, 105] width 8 height 8
checkbox input "true"
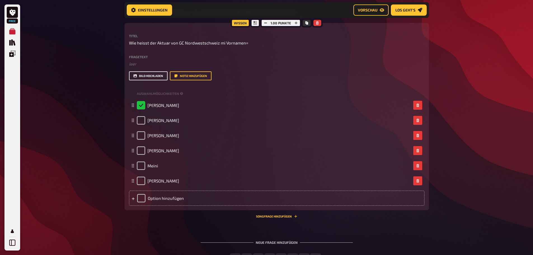
click at [151, 72] on button "Bild hochladen" at bounding box center [148, 75] width 39 height 9
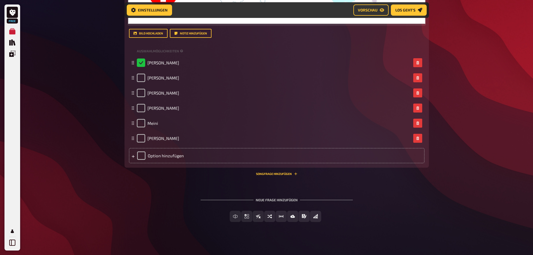
scroll to position [1735, 0]
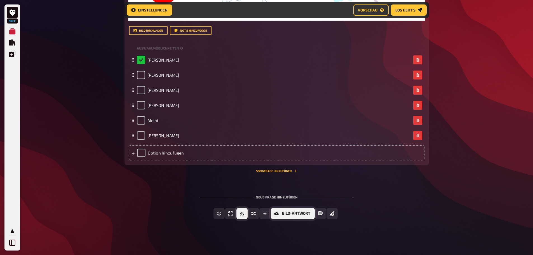
drag, startPoint x: 245, startPoint y: 213, endPoint x: 245, endPoint y: 208, distance: 5.0
click at [245, 213] on button "Wahr / Falsch" at bounding box center [241, 213] width 11 height 11
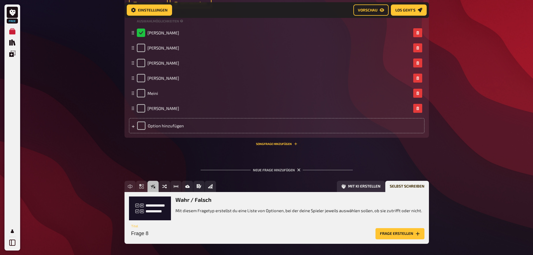
scroll to position [1787, 0]
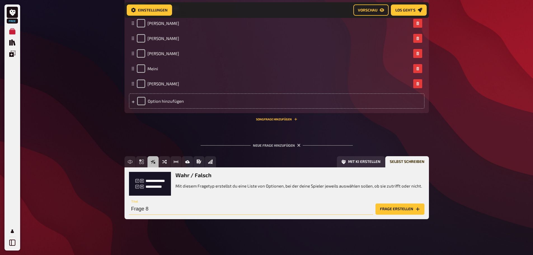
click at [161, 208] on input "Frage 8" at bounding box center [251, 208] width 244 height 11
type input "War das Projekt schon Thema im Schweizer Geocaching Podcast?"
click at [398, 208] on button "Frage erstellen" at bounding box center [399, 208] width 49 height 11
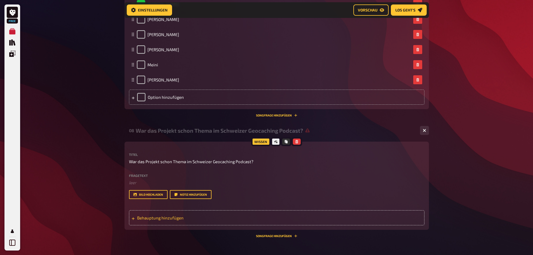
scroll to position [1815, 0]
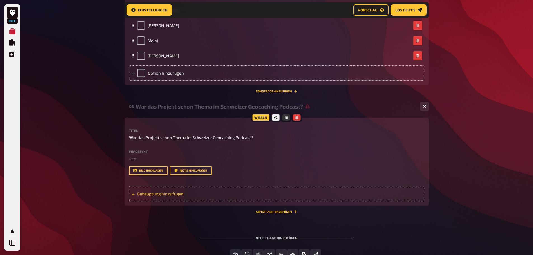
click at [164, 199] on div "Behauptung hinzufügen" at bounding box center [276, 193] width 295 height 15
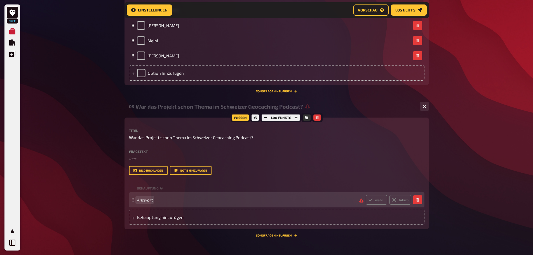
click at [155, 200] on span "Antwort" at bounding box center [246, 199] width 218 height 5
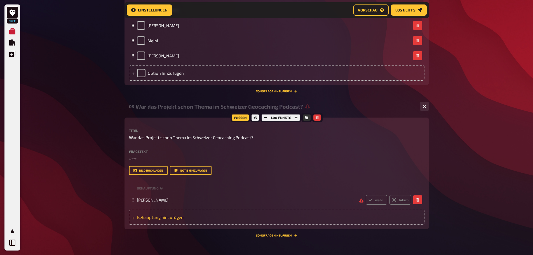
click at [146, 216] on span "Behauptung hinzufügen" at bounding box center [180, 216] width 87 height 5
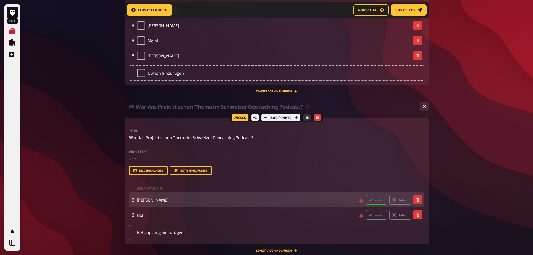
click at [381, 200] on label "wahr" at bounding box center [376, 200] width 22 height 10
click at [365, 195] on input "wahr" at bounding box center [365, 195] width 0 height 0
radio input "true"
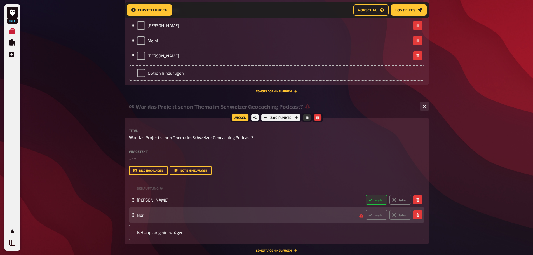
drag, startPoint x: 399, startPoint y: 215, endPoint x: 396, endPoint y: 209, distance: 5.9
click at [399, 215] on label "falsch" at bounding box center [400, 215] width 22 height 10
click at [365, 210] on input "falsch" at bounding box center [365, 210] width 0 height 0
radio input "true"
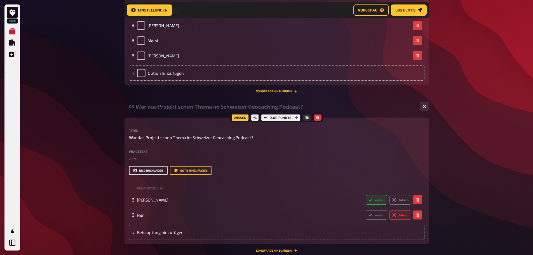
click at [145, 171] on button "Bild hochladen" at bounding box center [148, 170] width 39 height 9
click at [147, 170] on button "Bild hochladen" at bounding box center [148, 170] width 39 height 9
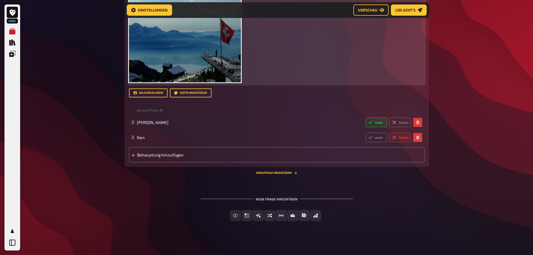
scroll to position [2012, 0]
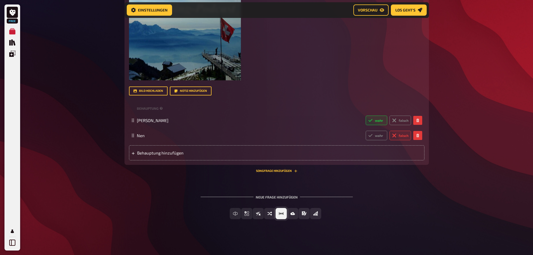
click at [287, 213] on span "Schätzfrage" at bounding box center [287, 213] width 0 height 4
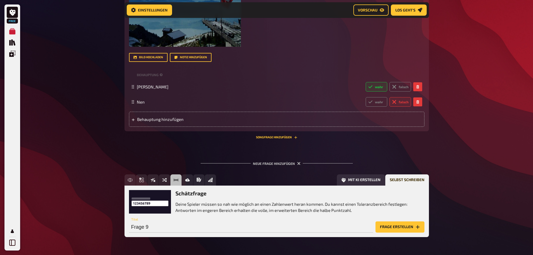
scroll to position [2063, 0]
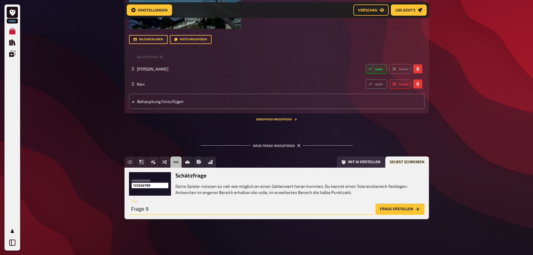
click at [141, 209] on input "Frage 9" at bounding box center [251, 208] width 244 height 11
type input "Wie viele Sitzungen hatte das OK bisher?"
click at [406, 209] on button "Frage erstellen" at bounding box center [399, 208] width 49 height 11
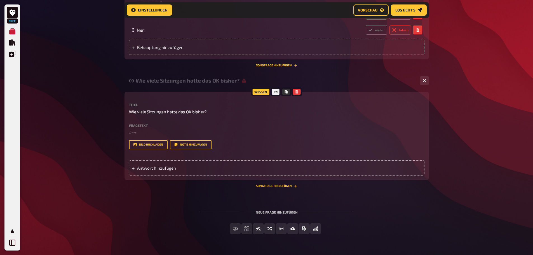
scroll to position [2119, 0]
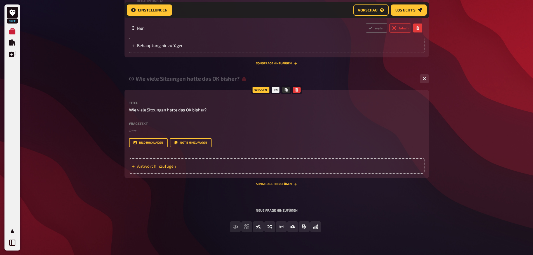
click at [157, 163] on span "Antwort hinzufügen" at bounding box center [180, 165] width 87 height 5
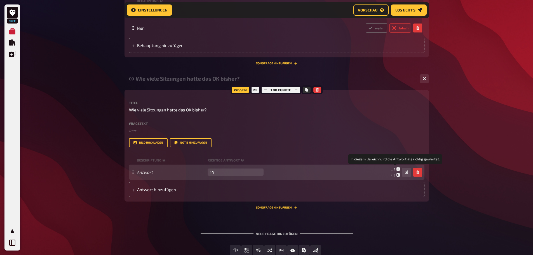
type input "14"
click at [397, 169] on icon at bounding box center [397, 168] width 3 height 3
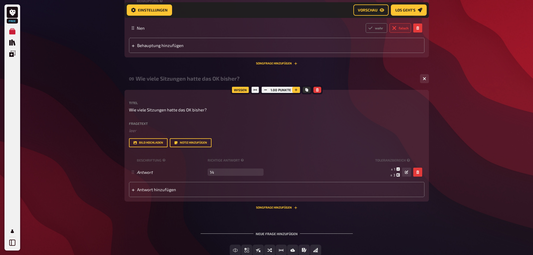
click at [295, 90] on icon "button" at bounding box center [295, 89] width 3 height 3
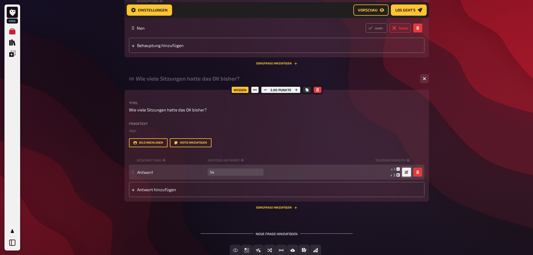
click at [408, 173] on button "button" at bounding box center [406, 171] width 9 height 9
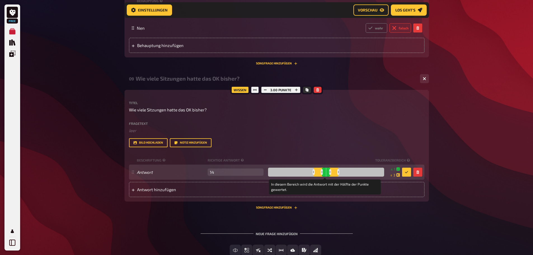
click at [312, 171] on div at bounding box center [313, 171] width 2 height 5
click at [402, 172] on button "button" at bounding box center [406, 171] width 9 height 9
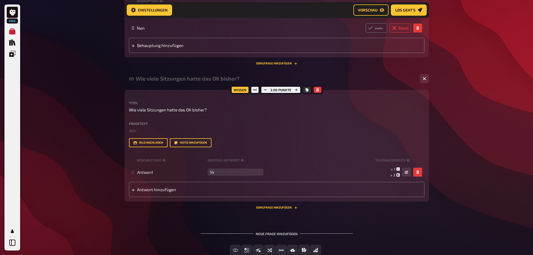
click at [143, 144] on button "Bild hochladen" at bounding box center [148, 142] width 39 height 9
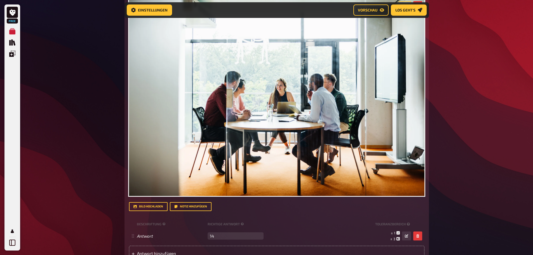
scroll to position [2315, 0]
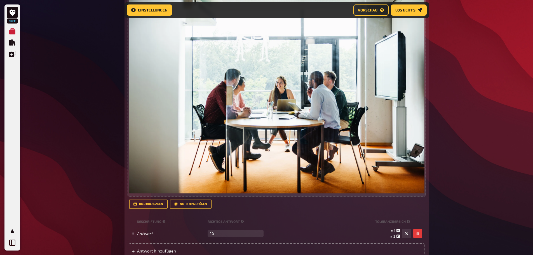
scroll to position [2359, 0]
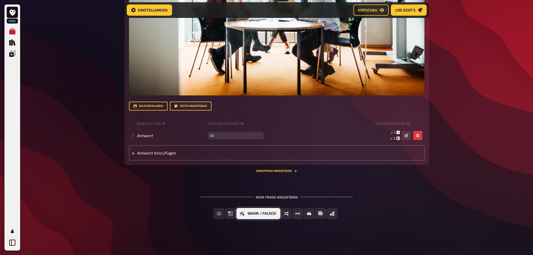
click at [244, 213] on icon "Wahr / Falsch" at bounding box center [242, 213] width 4 height 4
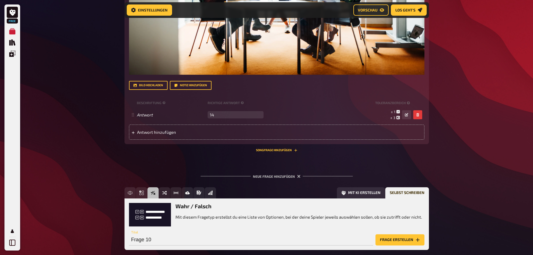
scroll to position [2410, 0]
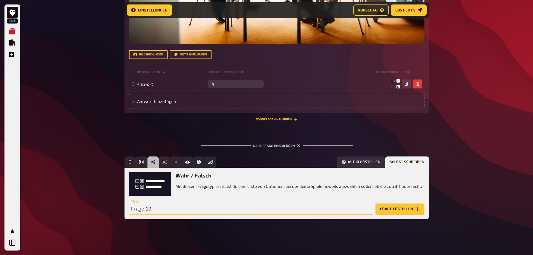
click at [155, 209] on input "Frage 10" at bounding box center [251, 208] width 244 height 11
type input "Auf welchen Kanälen kann man sich über das Projekt informieren?"
click at [405, 207] on button "Frage erstellen" at bounding box center [399, 208] width 49 height 11
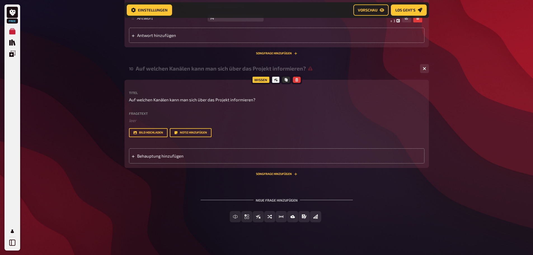
scroll to position [2479, 0]
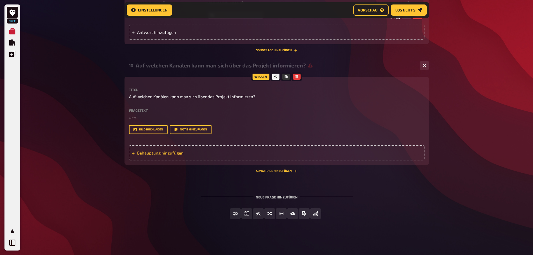
click at [171, 154] on span "Behauptung hinzufügen" at bounding box center [180, 152] width 87 height 5
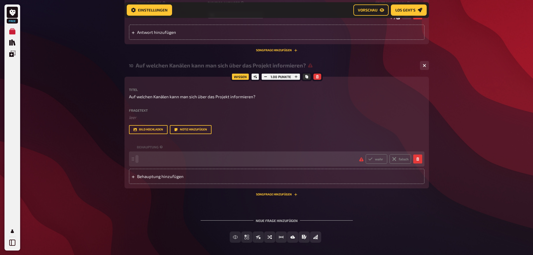
click at [169, 161] on span at bounding box center [246, 158] width 218 height 5
click at [141, 158] on span "Wesite" at bounding box center [143, 158] width 13 height 5
click at [143, 159] on span "Wesite" at bounding box center [143, 158] width 13 height 5
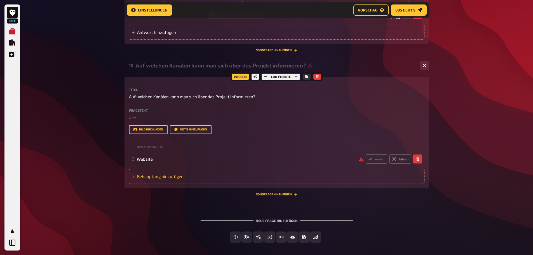
click at [173, 176] on span "Behauptung hinzufügen" at bounding box center [180, 176] width 87 height 5
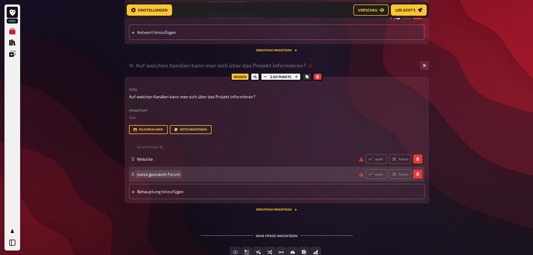
click at [162, 174] on span "swiss geocaceh Forum" at bounding box center [158, 173] width 43 height 5
click at [148, 174] on span "swiss geocache Forum" at bounding box center [158, 173] width 43 height 5
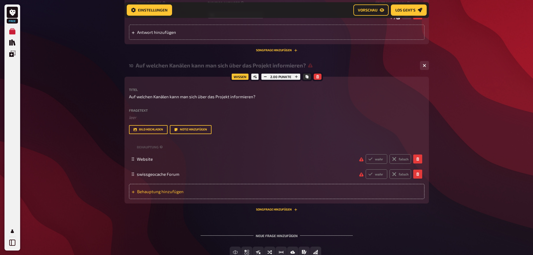
click at [151, 190] on span "Behauptung hinzufügen" at bounding box center [180, 191] width 87 height 5
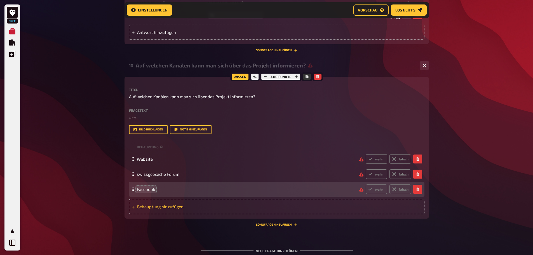
click at [150, 205] on span "Behauptung hinzufügen" at bounding box center [180, 206] width 87 height 5
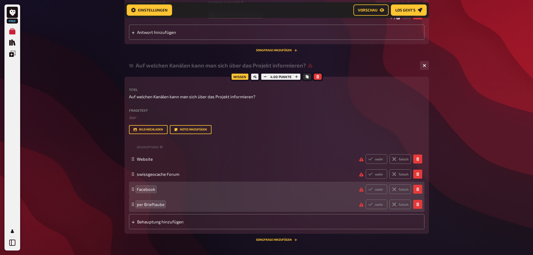
click at [142, 219] on span "Behauptung hinzufügen" at bounding box center [180, 221] width 87 height 5
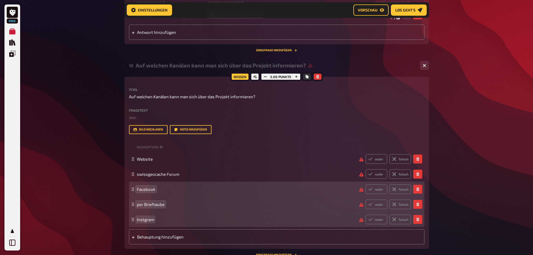
click at [144, 220] on span "Instgram" at bounding box center [145, 219] width 17 height 5
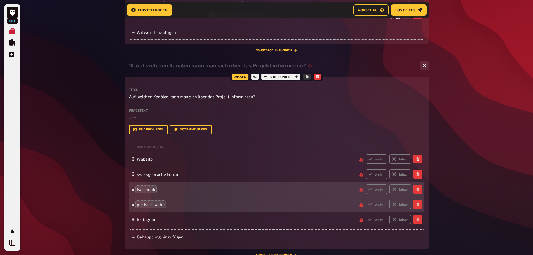
click at [168, 239] on span "Behauptung hinzufügen" at bounding box center [180, 236] width 87 height 5
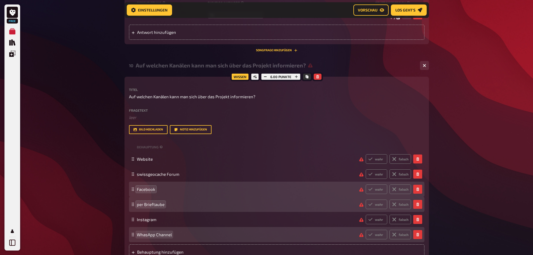
click at [148, 235] on span "WhasApp Channel" at bounding box center [154, 234] width 35 height 5
drag, startPoint x: 83, startPoint y: 210, endPoint x: 86, endPoint y: 212, distance: 3.3
click at [376, 235] on label "wahr" at bounding box center [376, 235] width 22 height 10
click at [365, 230] on input "wahr" at bounding box center [365, 229] width 0 height 0
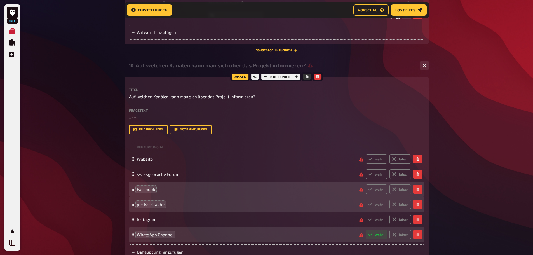
radio input "true"
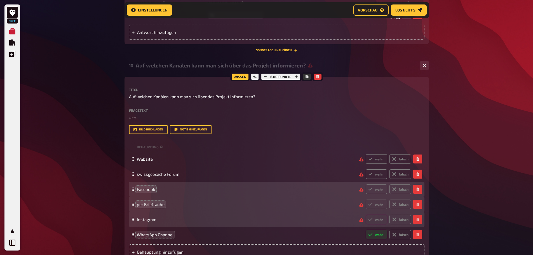
click at [376, 220] on label "wahr" at bounding box center [376, 219] width 22 height 10
click at [365, 214] on input "wahr" at bounding box center [365, 214] width 0 height 0
radio input "true"
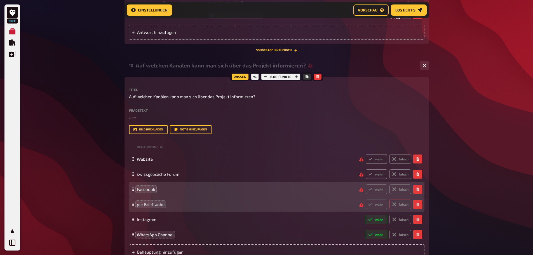
click at [401, 205] on label "falsch" at bounding box center [400, 204] width 22 height 10
click at [365, 199] on input "falsch" at bounding box center [365, 199] width 0 height 0
radio input "true"
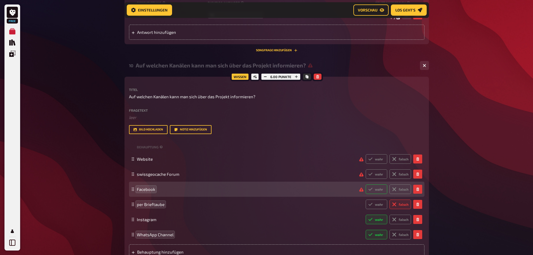
click at [376, 187] on label "wahr" at bounding box center [376, 189] width 22 height 10
click at [365, 184] on input "wahr" at bounding box center [365, 184] width 0 height 0
radio input "true"
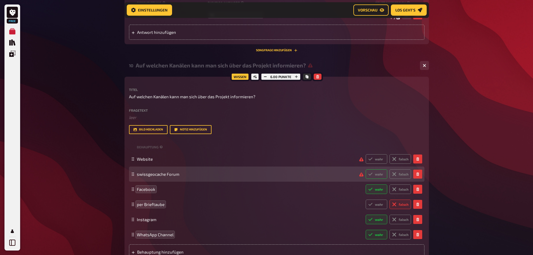
click at [375, 175] on label "wahr" at bounding box center [376, 174] width 22 height 10
click at [365, 169] on input "wahr" at bounding box center [365, 169] width 0 height 0
radio input "true"
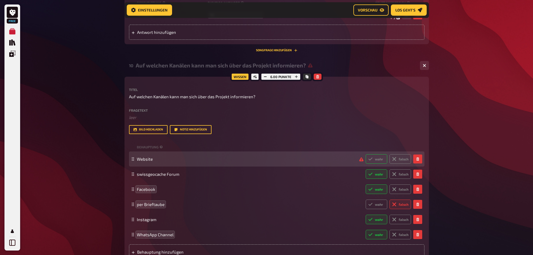
click at [377, 155] on label "wahr" at bounding box center [376, 159] width 22 height 10
click at [365, 154] on input "wahr" at bounding box center [365, 154] width 0 height 0
radio input "true"
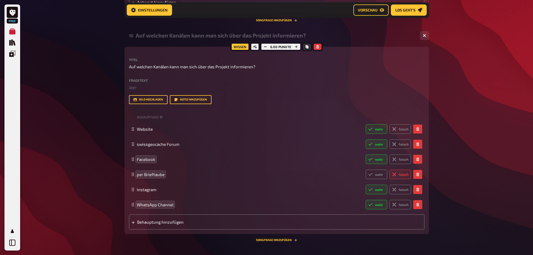
scroll to position [2563, 0]
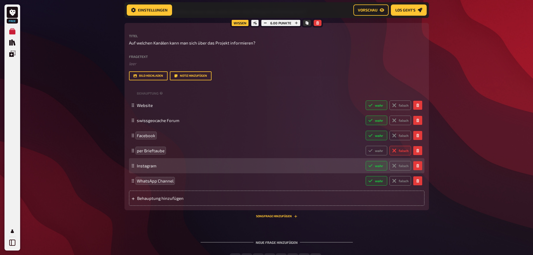
scroll to position [2535, 0]
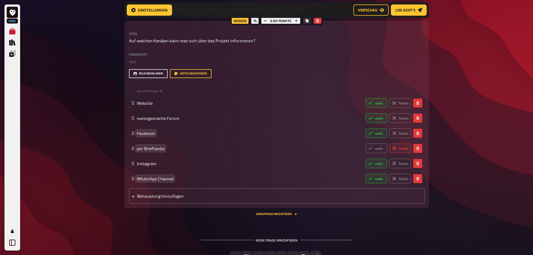
click at [148, 74] on button "Bild hochladen" at bounding box center [148, 73] width 39 height 9
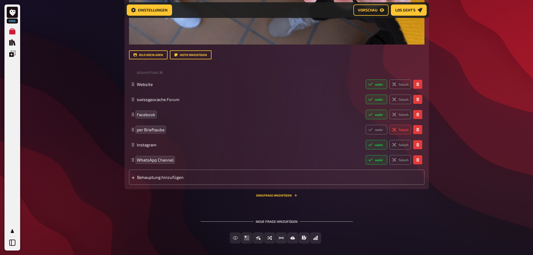
scroll to position [2781, 0]
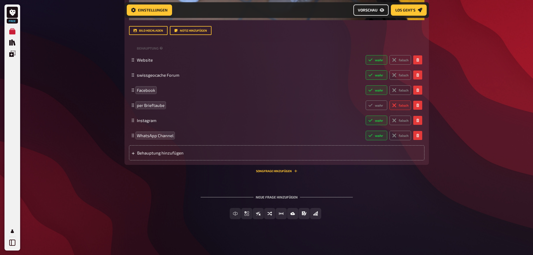
click at [365, 15] on button "Vorschau" at bounding box center [370, 9] width 35 height 11
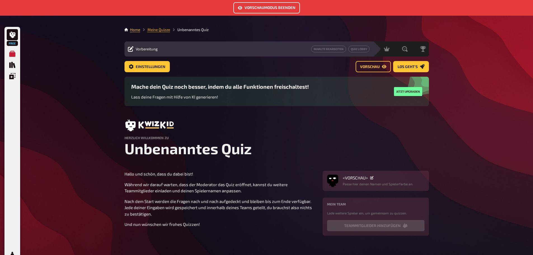
click at [162, 29] on link "Meine Quizze" at bounding box center [158, 29] width 23 height 4
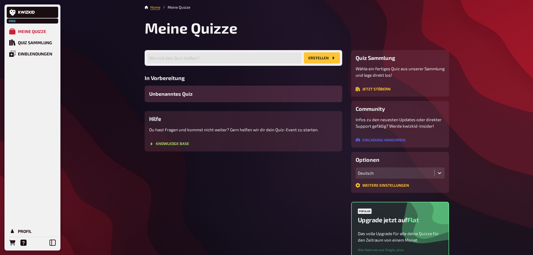
click at [170, 92] on span "Unbenanntes Quiz" at bounding box center [170, 94] width 43 height 8
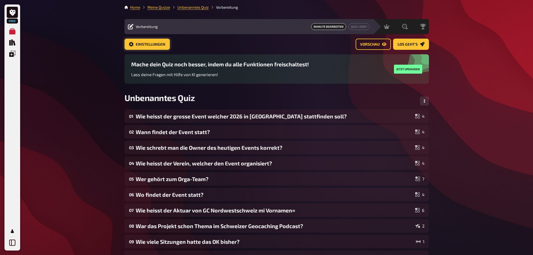
click at [150, 43] on span "Einstellungen" at bounding box center [151, 45] width 30 height 4
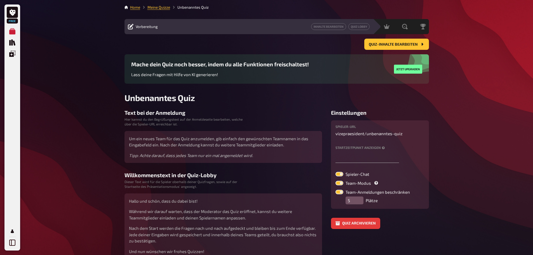
click at [145, 105] on main "Home Meine Quizze Unbenanntes Quiz Vorbereitung Inhalte Bearbeiten Quiz Lobby M…" at bounding box center [276, 131] width 304 height 254
click at [130, 28] on icon at bounding box center [131, 27] width 6 height 6
click at [159, 7] on link "Meine Quizze" at bounding box center [158, 7] width 23 height 4
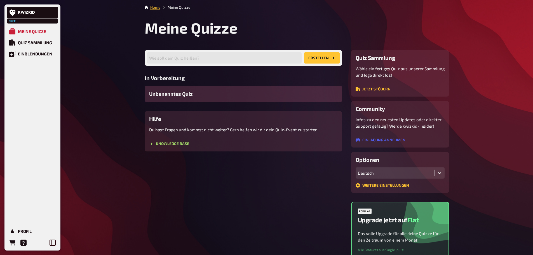
click at [195, 96] on div "Unbenanntes Quiz" at bounding box center [243, 94] width 197 height 16
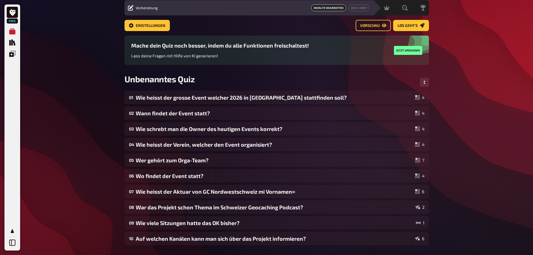
scroll to position [1, 0]
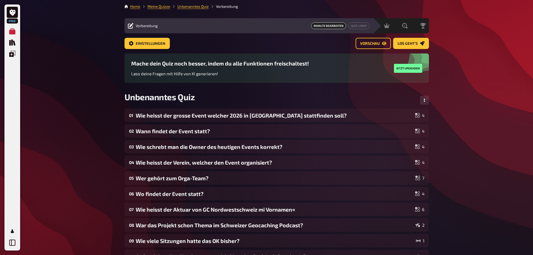
click at [128, 24] on icon at bounding box center [131, 26] width 6 height 6
click at [149, 95] on span "Unbenanntes Quiz" at bounding box center [159, 97] width 70 height 10
click at [155, 100] on span "Unbenanntes Quiz" at bounding box center [159, 97] width 70 height 10
click at [181, 108] on div "01 Wie heisst der grosse Event welcher 2026 in [GEOGRAPHIC_DATA] stattfinden so…" at bounding box center [276, 114] width 304 height 13
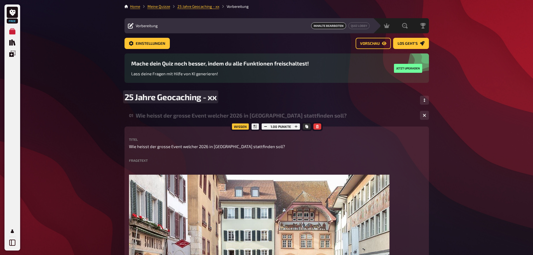
click at [216, 98] on span "25 Jahre Geocaching - xx" at bounding box center [170, 97] width 92 height 10
drag, startPoint x: 213, startPoint y: 96, endPoint x: 100, endPoint y: 93, distance: 113.0
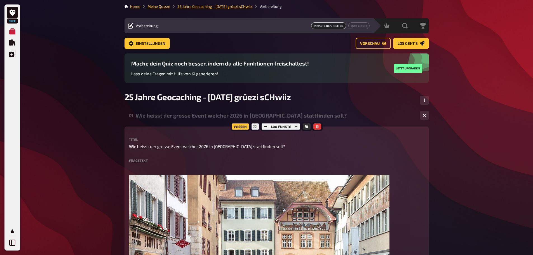
click at [233, 7] on link "25 Jahre Geocaching - [DATE] grüezi sCHwiiz" at bounding box center [214, 6] width 75 height 4
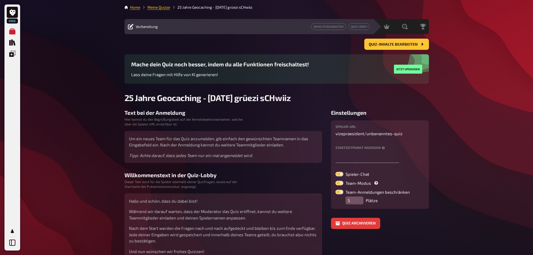
click at [339, 183] on label at bounding box center [339, 183] width 8 height 4
click at [335, 181] on input "Team-Modus" at bounding box center [335, 180] width 0 height 0
checkbox input "false"
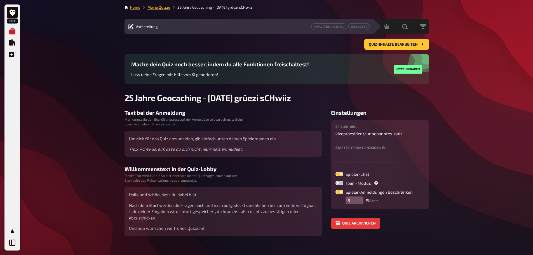
click at [341, 174] on label at bounding box center [339, 174] width 8 height 4
click at [335, 172] on input "Spieler-Chat" at bounding box center [335, 171] width 0 height 0
checkbox input "false"
click at [341, 192] on label at bounding box center [339, 192] width 8 height 4
click at [335, 190] on input "Spieler-Anmeldungen beschränken" at bounding box center [335, 189] width 0 height 0
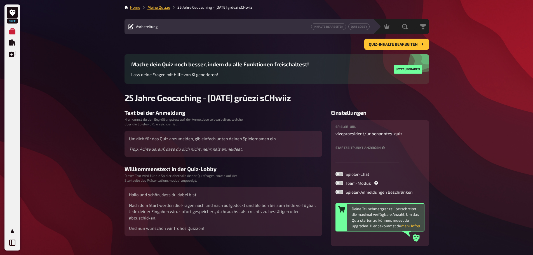
scroll to position [28, 0]
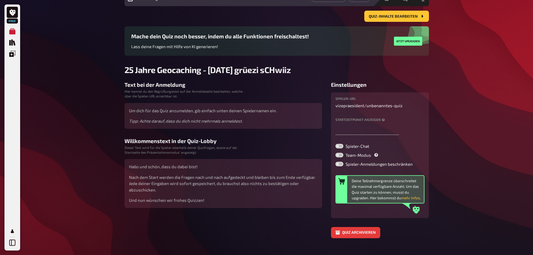
click at [337, 165] on label at bounding box center [339, 164] width 8 height 4
click at [335, 162] on input "Spieler-Anmeldungen beschränken" at bounding box center [335, 161] width 0 height 0
checkbox input "true"
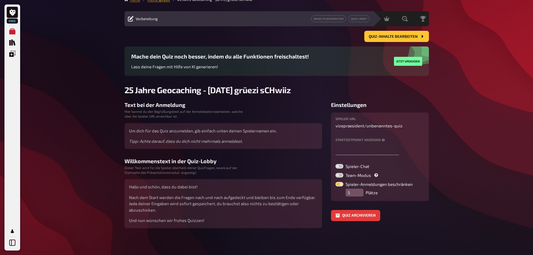
scroll to position [8, 0]
click at [359, 189] on input "6" at bounding box center [354, 192] width 18 height 8
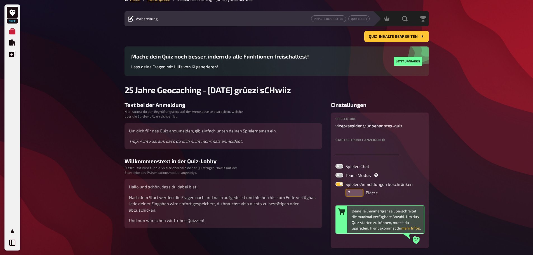
click at [359, 189] on input "7" at bounding box center [354, 192] width 18 height 8
type input "8"
click at [359, 189] on input "8" at bounding box center [354, 192] width 18 height 8
drag, startPoint x: 411, startPoint y: 227, endPoint x: 388, endPoint y: 158, distance: 72.4
click at [388, 158] on div "Spieler-URL vizepraesident / unbenanntes-quiz Startzeitpunkt anzeigen Spieler-C…" at bounding box center [379, 180] width 89 height 127
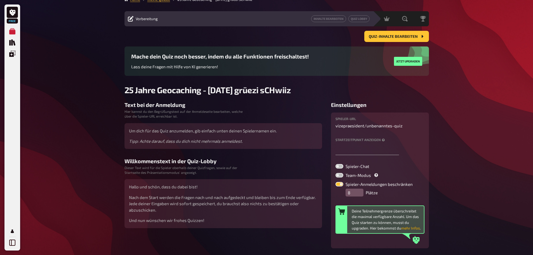
click at [412, 229] on button "mehr Infos" at bounding box center [410, 228] width 19 height 6
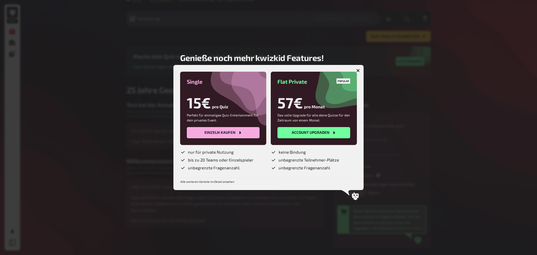
click at [457, 128] on div at bounding box center [268, 127] width 537 height 255
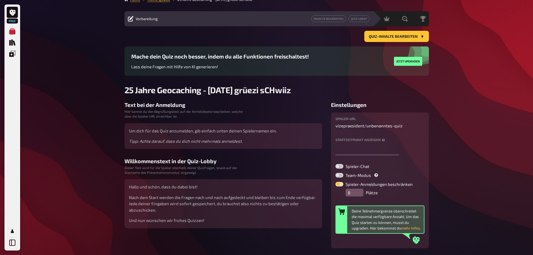
click at [340, 184] on label at bounding box center [339, 184] width 8 height 4
click at [335, 182] on input "Spieler-Anmeldungen beschränken" at bounding box center [335, 181] width 0 height 0
checkbox input "false"
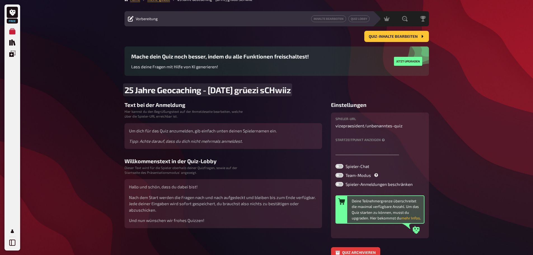
click at [426, 91] on h2 "25 Jahre Geocaching - [DATE] grüezi sCHwiiz" at bounding box center [276, 90] width 304 height 10
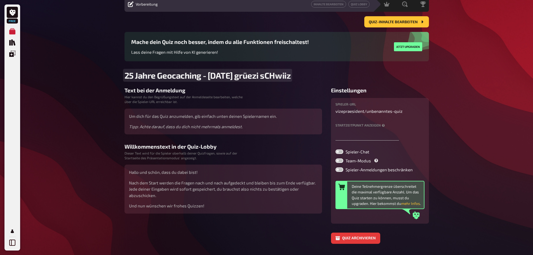
scroll to position [0, 0]
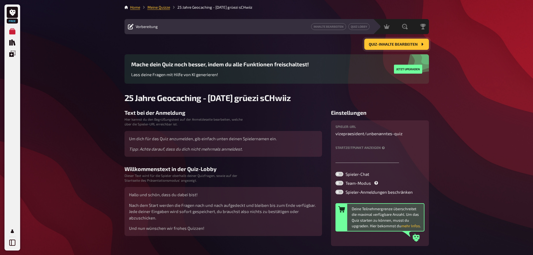
drag, startPoint x: 395, startPoint y: 42, endPoint x: 448, endPoint y: 53, distance: 53.8
click at [395, 42] on button "Quiz-Inhalte bearbeiten" at bounding box center [396, 44] width 65 height 11
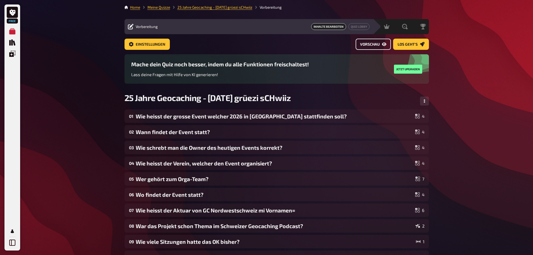
click at [379, 44] on button "Vorschau" at bounding box center [372, 44] width 35 height 11
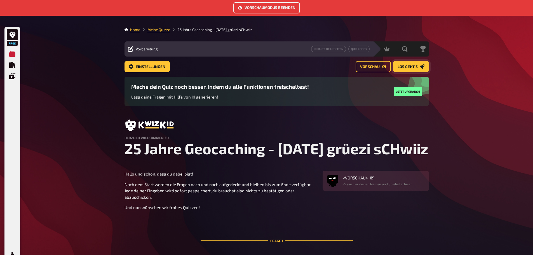
click at [407, 65] on span "Los geht's" at bounding box center [407, 67] width 20 height 4
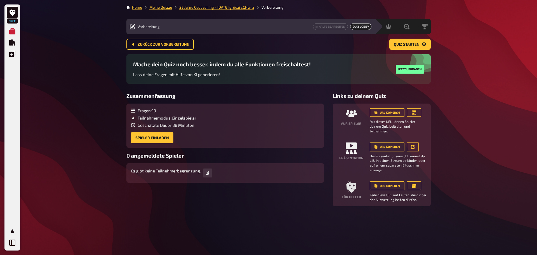
click at [111, 138] on div "Free Meine Quizze Quiz Sammlung Einblendungen Profil Home Meine Quizze 25 Jahre…" at bounding box center [268, 127] width 537 height 255
click at [254, 197] on div "Zusammenfassung Fragen : 10 Teilnahmemodus : Einzelspieler Geschätzte Dauer : 3…" at bounding box center [224, 150] width 197 height 114
click at [331, 28] on button "Inhalte Bearbeiten" at bounding box center [330, 26] width 35 height 7
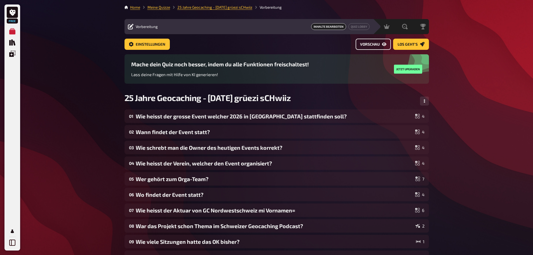
click at [374, 45] on span "Vorschau" at bounding box center [370, 45] width 20 height 4
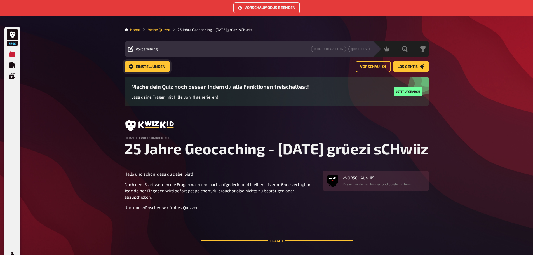
click at [147, 67] on span "Einstellungen" at bounding box center [151, 67] width 30 height 4
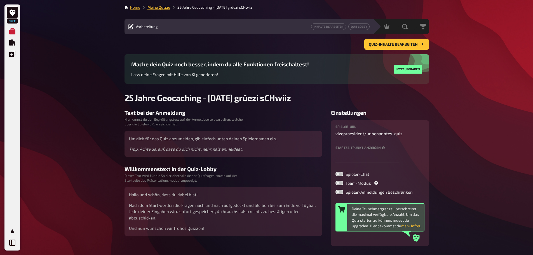
click at [343, 192] on label at bounding box center [339, 192] width 8 height 4
click at [335, 190] on input "Spieler-Anmeldungen beschränken" at bounding box center [335, 189] width 0 height 0
checkbox input "true"
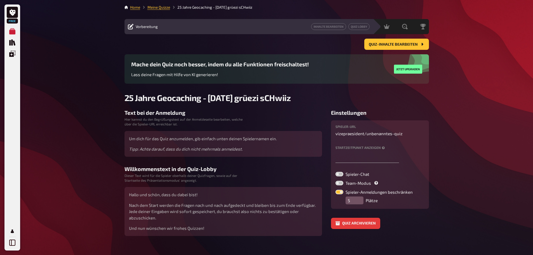
click at [461, 181] on div "Free Meine Quizze Quiz Sammlung Einblendungen Profil Home Meine Quizze 25 Jahre…" at bounding box center [266, 131] width 533 height 263
click at [338, 174] on label at bounding box center [339, 174] width 8 height 4
click at [335, 172] on input "Spieler-Chat" at bounding box center [335, 171] width 0 height 0
checkbox input "true"
click at [337, 184] on label at bounding box center [339, 183] width 8 height 4
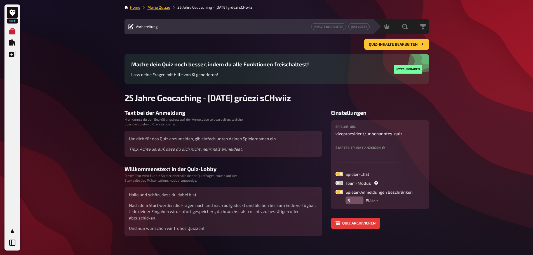
click at [335, 181] on input "Team-Modus" at bounding box center [335, 180] width 0 height 0
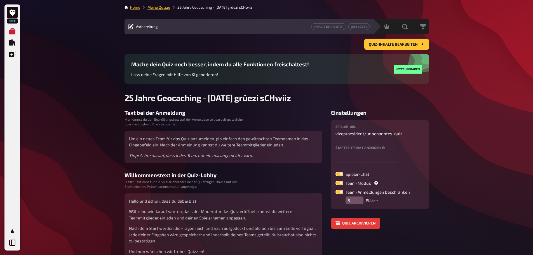
click at [337, 184] on label at bounding box center [339, 183] width 8 height 4
click at [335, 181] on input "Team-Modus" at bounding box center [335, 180] width 0 height 0
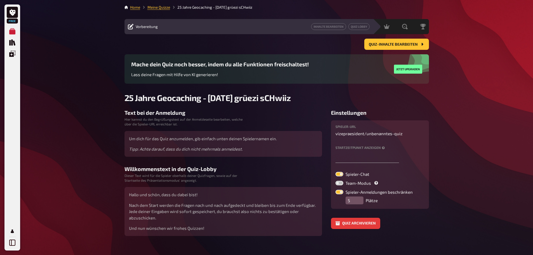
click at [337, 184] on label at bounding box center [339, 183] width 8 height 4
click at [335, 181] on input "Team-Modus" at bounding box center [335, 180] width 0 height 0
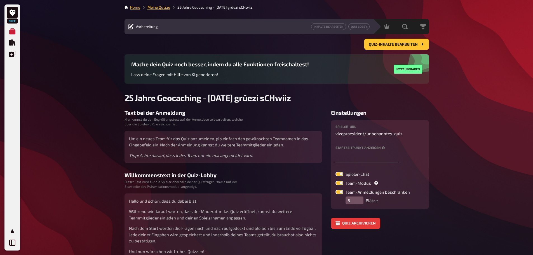
click at [337, 184] on label at bounding box center [339, 183] width 8 height 4
click at [335, 181] on input "Team-Modus" at bounding box center [335, 180] width 0 height 0
checkbox input "false"
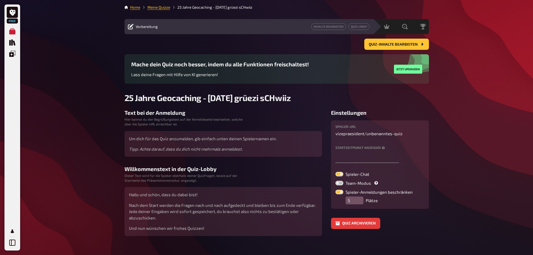
click at [341, 173] on label at bounding box center [339, 174] width 8 height 4
click at [335, 172] on input "Spieler-Chat" at bounding box center [335, 171] width 0 height 0
checkbox input "false"
click at [412, 47] on button "Quiz-Inhalte bearbeiten" at bounding box center [396, 44] width 65 height 11
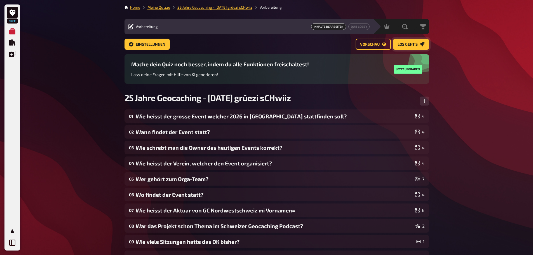
drag, startPoint x: 411, startPoint y: 46, endPoint x: 416, endPoint y: 50, distance: 5.8
click at [411, 46] on button "Los geht's" at bounding box center [411, 44] width 36 height 11
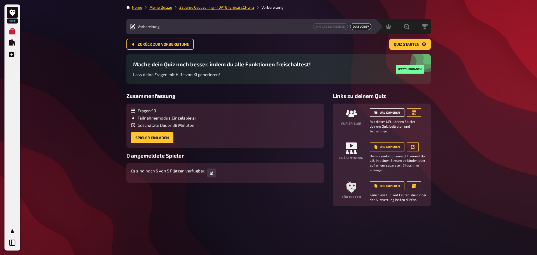
click at [389, 111] on button "URL kopieren" at bounding box center [387, 112] width 35 height 9
click at [473, 150] on div "Free Meine Quizze Quiz Sammlung Einblendungen Profil Home Meine Quizze 25 Jahre…" at bounding box center [268, 127] width 537 height 255
click at [466, 117] on div "Free Meine Quizze Quiz Sammlung Einblendungen Profil Home Meine Quizze 25 Jahre…" at bounding box center [268, 127] width 537 height 255
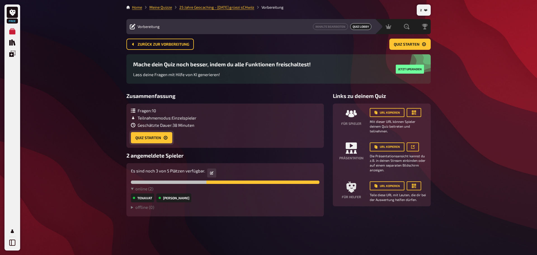
click at [142, 136] on button "Quiz starten" at bounding box center [151, 137] width 41 height 11
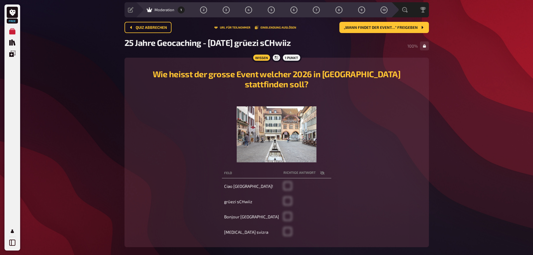
scroll to position [7, 0]
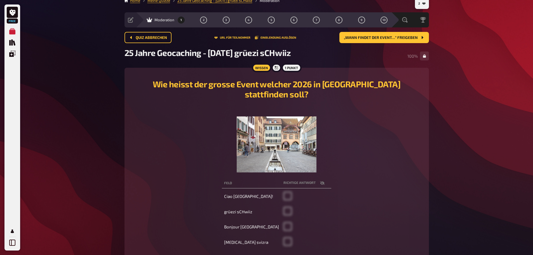
click at [320, 181] on icon "button" at bounding box center [322, 183] width 4 height 4
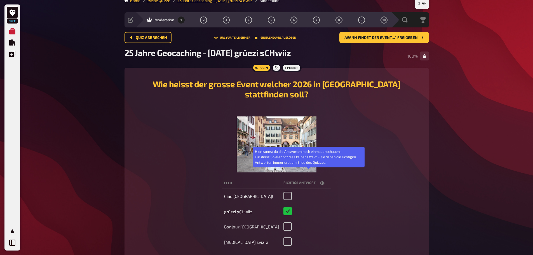
click at [320, 181] on icon "button" at bounding box center [322, 183] width 4 height 4
checkbox input "false"
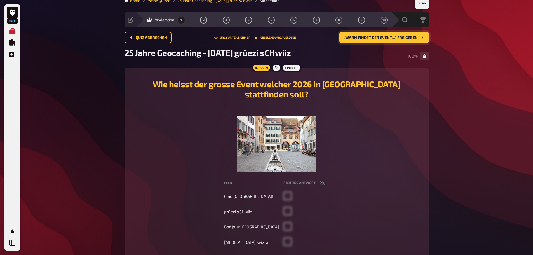
click at [376, 38] on span "„Wann findet der Event…“ freigeben" at bounding box center [381, 38] width 74 height 4
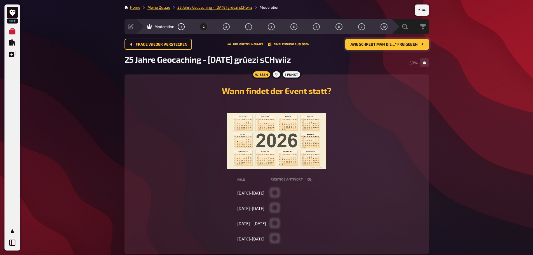
click at [379, 44] on span "„Wie schrebt man die…“ freigeben" at bounding box center [384, 45] width 68 height 4
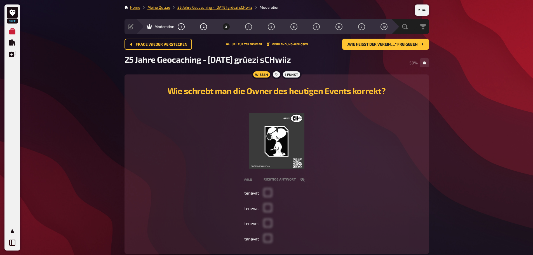
click at [385, 37] on main "Home Meine Quizze 25 Jahre Geocaching - [DATE] grüezi sCHwiiz Moderation Vorber…" at bounding box center [276, 133] width 304 height 258
click at [385, 43] on span "„Wie heisst der Verein,…“ freigeben" at bounding box center [381, 45] width 71 height 4
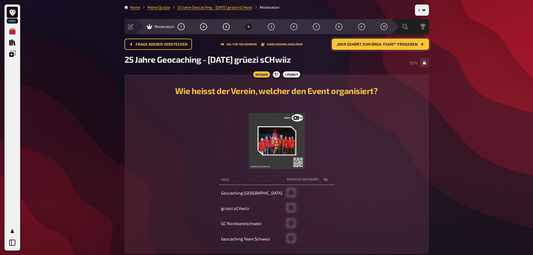
click at [370, 49] on button "„Wer gehört zum Orga-Team?“ freigeben" at bounding box center [380, 44] width 97 height 11
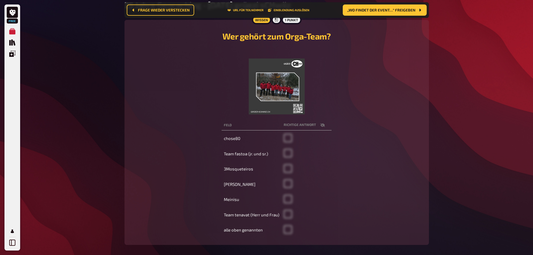
scroll to position [60, 0]
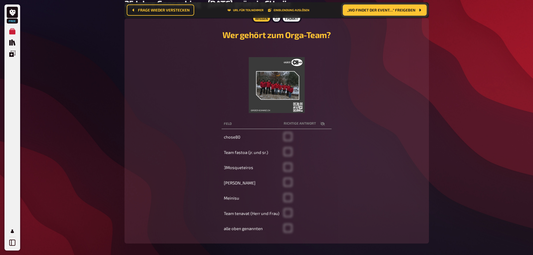
click at [367, 10] on span "„Wo findet der Event…“ freigeben" at bounding box center [381, 10] width 68 height 4
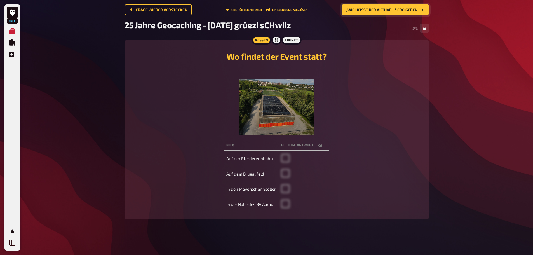
scroll to position [35, 0]
click at [375, 8] on span "„Wie heisst der Aktuar…“ freigeben" at bounding box center [382, 10] width 72 height 4
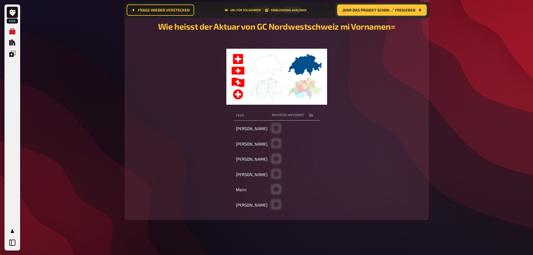
scroll to position [69, 0]
click at [394, 24] on h2 "Wie heisst der Aktuar von GC Nordwestschweiz mi Vornamen=" at bounding box center [276, 26] width 291 height 10
click at [408, 15] on button "„War das Projekt schon…“ freigeben" at bounding box center [381, 9] width 89 height 11
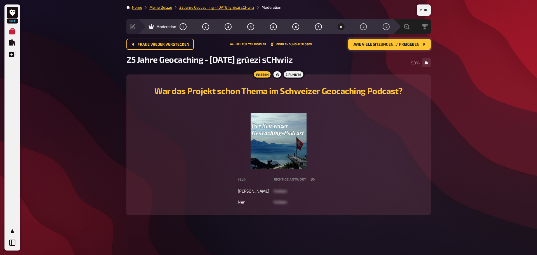
click at [363, 41] on button "„Wie viele Sitzungen…“ freigeben" at bounding box center [389, 44] width 82 height 11
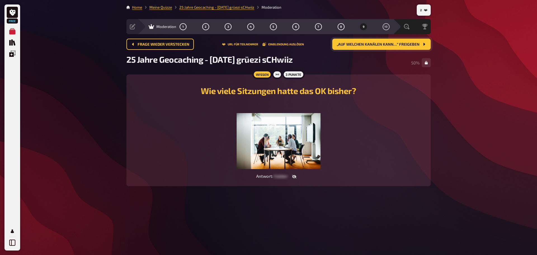
drag, startPoint x: 351, startPoint y: 44, endPoint x: 340, endPoint y: 47, distance: 11.4
click at [351, 45] on span "„Auf welchen Kanälen kann…“ freigeben" at bounding box center [378, 45] width 83 height 4
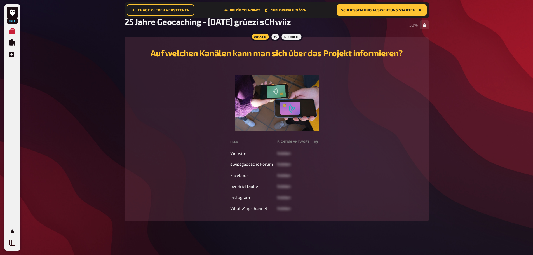
scroll to position [44, 0]
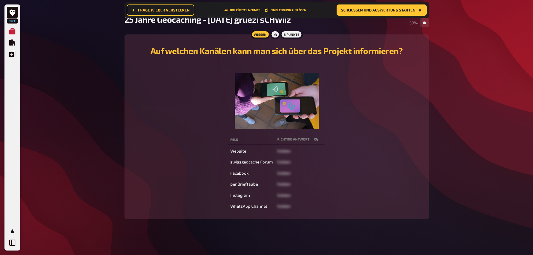
click at [370, 4] on nav "Frage wieder verstecken URL für Teilnehmer Einblendung auslösen Schließen und A…" at bounding box center [276, 10] width 304 height 16
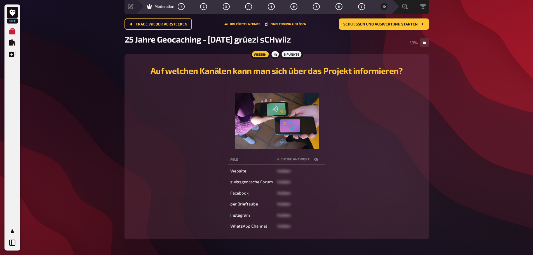
scroll to position [0, 0]
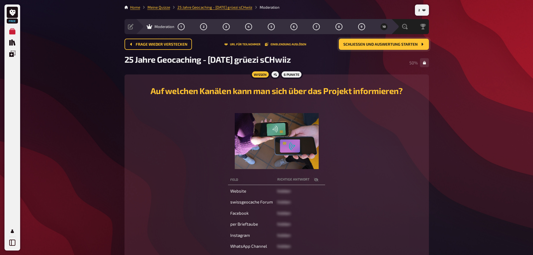
click at [392, 41] on button "Schließen und Auswertung starten" at bounding box center [384, 44] width 90 height 11
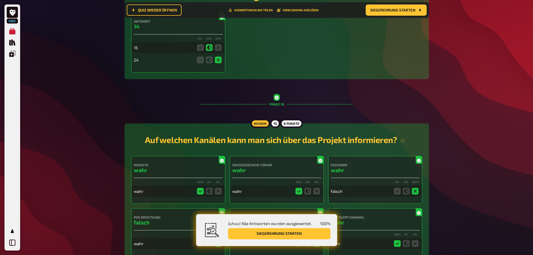
scroll to position [1322, 0]
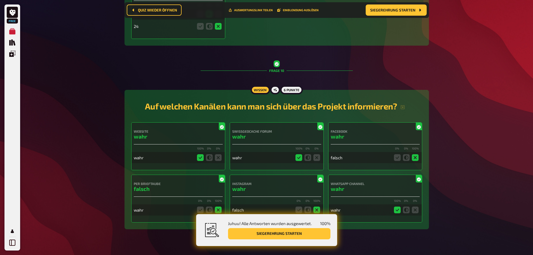
click at [262, 233] on button "Siegerehrung starten" at bounding box center [279, 233] width 102 height 11
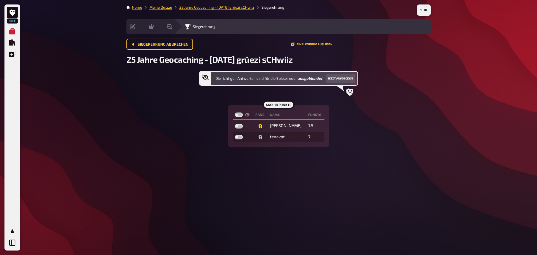
drag, startPoint x: 230, startPoint y: 8, endPoint x: 237, endPoint y: 16, distance: 10.3
click at [230, 8] on link "25 Jahre Geocaching - [DATE] grüezi sCHwiiz" at bounding box center [216, 7] width 75 height 4
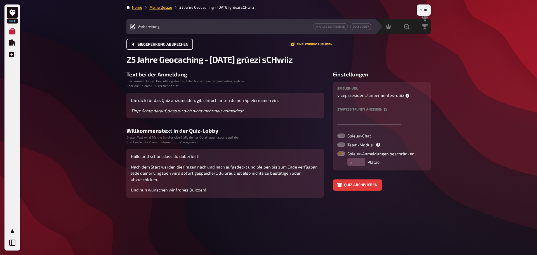
click at [164, 45] on span "Siegerehrung abbrechen" at bounding box center [163, 45] width 51 height 4
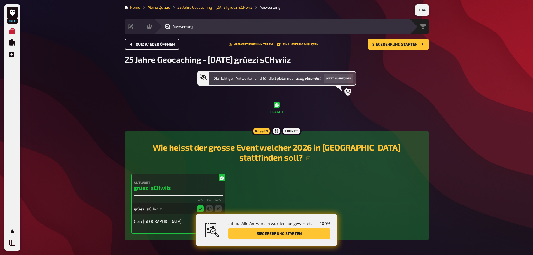
click at [138, 43] on span "Quiz wieder öffnen" at bounding box center [155, 45] width 39 height 4
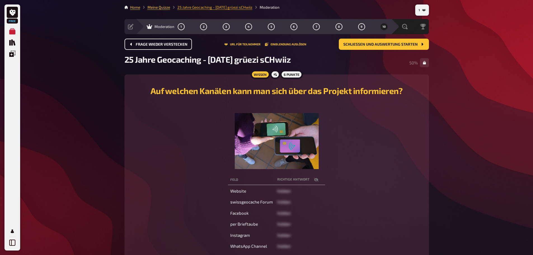
click at [213, 5] on link "25 Jahre Geocaching - [DATE] grüezi sCHwiiz" at bounding box center [214, 7] width 75 height 4
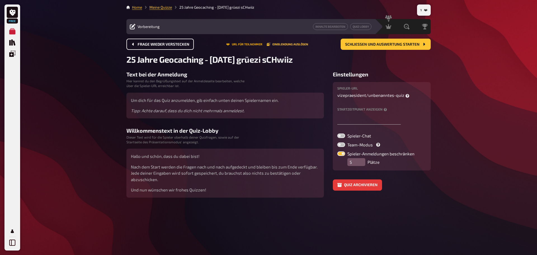
click at [242, 45] on button "URL für Teilnehmer" at bounding box center [244, 44] width 36 height 3
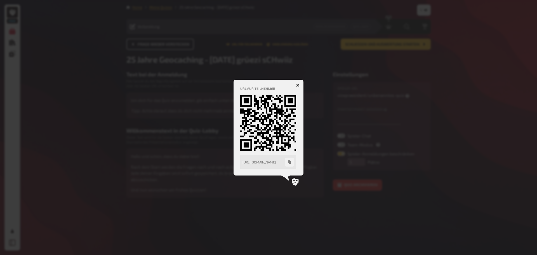
click at [291, 163] on icon "button" at bounding box center [289, 161] width 3 height 3
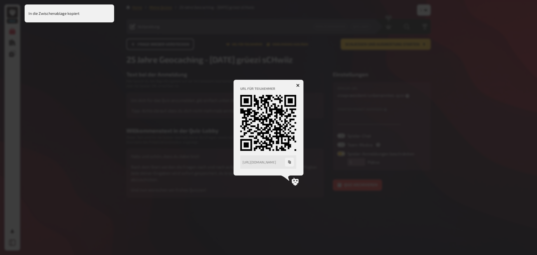
click at [296, 84] on icon "button" at bounding box center [297, 85] width 3 height 3
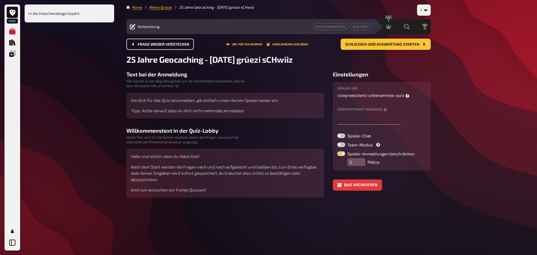
click at [480, 94] on div "Free Meine Quizze Quiz Sammlung Einblendungen Profil In die Zwischenablage kopi…" at bounding box center [268, 127] width 537 height 255
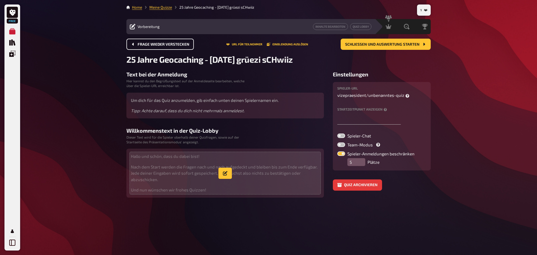
click at [183, 114] on span "Hallo und schön, dass du dabei bist! Nach dem Start werden die Fragen nach und …" at bounding box center [225, 105] width 188 height 17
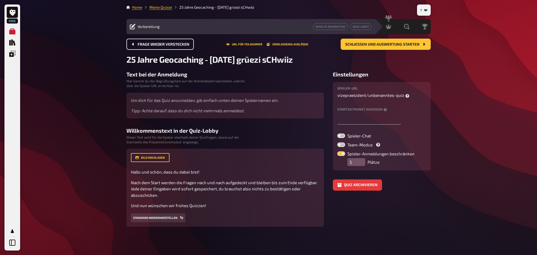
click at [86, 162] on div "Free Meine Quizze Quiz Sammlung Einblendungen Profil 1 Home Meine Quizze 25 Jah…" at bounding box center [268, 127] width 537 height 255
click at [174, 219] on button "Standard wiederherstellen" at bounding box center [158, 217] width 55 height 9
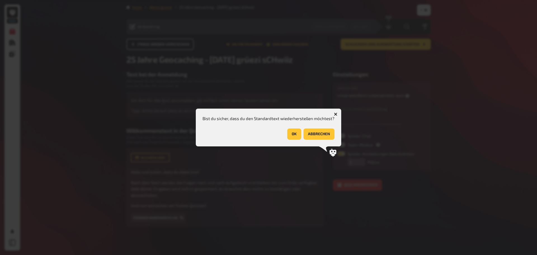
click at [329, 134] on button "abbrechen" at bounding box center [318, 133] width 31 height 11
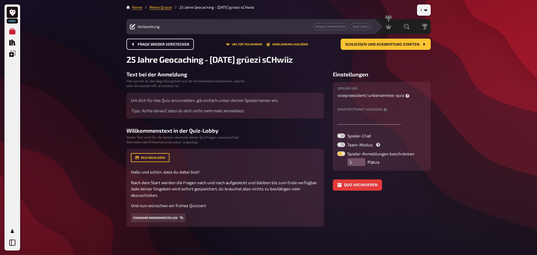
click at [461, 104] on div "Free Meine Quizze Quiz Sammlung Einblendungen Profil 1 Home Meine Quizze 25 Jah…" at bounding box center [268, 127] width 537 height 255
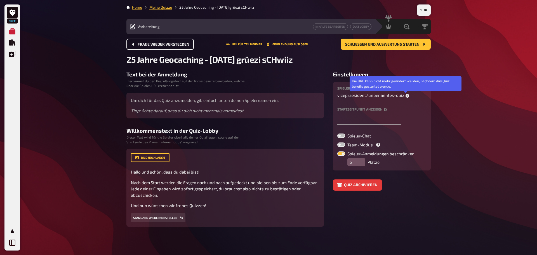
click at [405, 96] on icon at bounding box center [407, 96] width 4 height 4
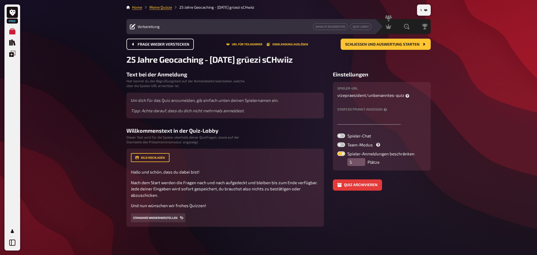
click at [466, 103] on div "Free Meine Quizze Quiz Sammlung Einblendungen Profil 1 Home Meine Quizze 25 Jah…" at bounding box center [268, 127] width 537 height 255
click at [456, 119] on div "Free Meine Quizze Quiz Sammlung Einblendungen Profil 1 Home Meine Quizze 25 Jah…" at bounding box center [268, 127] width 537 height 255
click at [275, 71] on h3 "Text bei der Anmeldung" at bounding box center [224, 74] width 197 height 6
click at [155, 7] on link "Meine Quizze" at bounding box center [160, 7] width 23 height 4
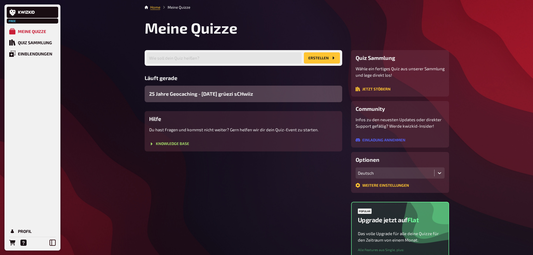
click at [185, 89] on div "25 Jahre Geocaching - [DATE] grüezi sCHwiiz" at bounding box center [243, 94] width 197 height 16
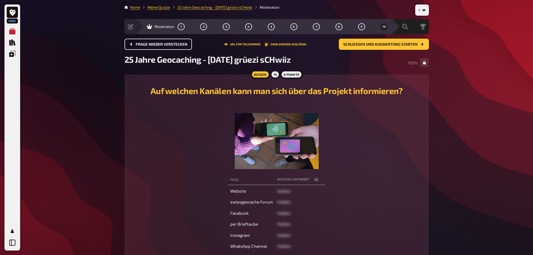
click at [164, 46] on span "Frage wieder verstecken" at bounding box center [162, 45] width 52 height 4
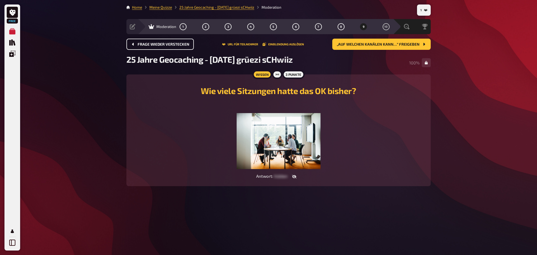
click at [171, 46] on span "Frage wieder verstecken" at bounding box center [164, 45] width 52 height 4
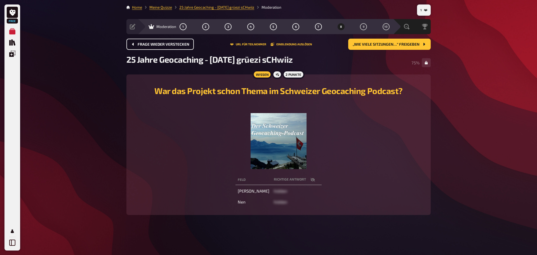
click at [171, 46] on span "Frage wieder verstecken" at bounding box center [164, 45] width 52 height 4
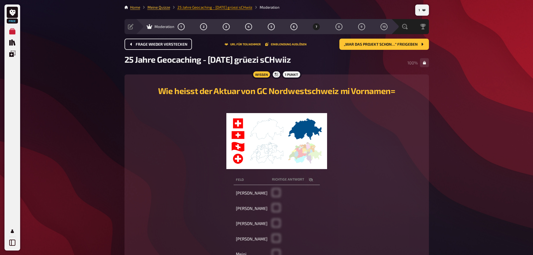
click at [234, 9] on link "25 Jahre Geocaching - [DATE] grüezi sCHwiiz" at bounding box center [214, 7] width 75 height 4
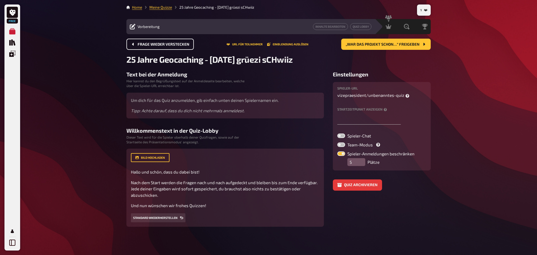
click at [166, 45] on span "Frage wieder verstecken" at bounding box center [164, 45] width 52 height 4
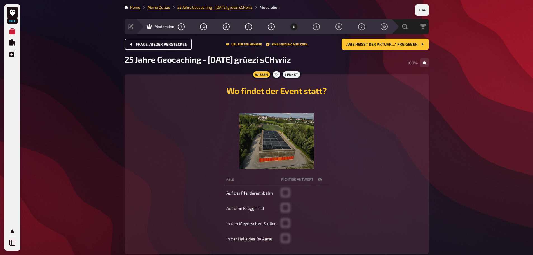
click at [166, 45] on span "Frage wieder verstecken" at bounding box center [162, 45] width 52 height 4
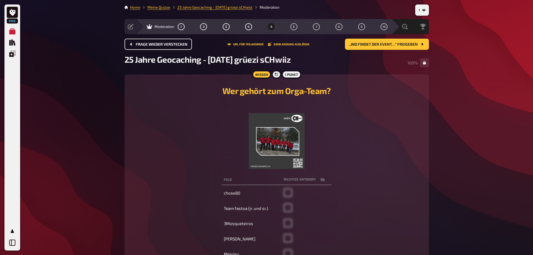
click at [166, 45] on span "Frage wieder verstecken" at bounding box center [162, 45] width 52 height 4
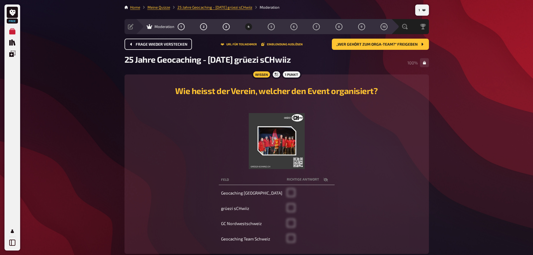
click at [166, 45] on span "Frage wieder verstecken" at bounding box center [162, 45] width 52 height 4
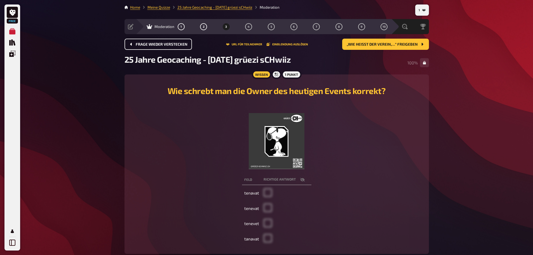
click at [166, 45] on span "Frage wieder verstecken" at bounding box center [162, 45] width 52 height 4
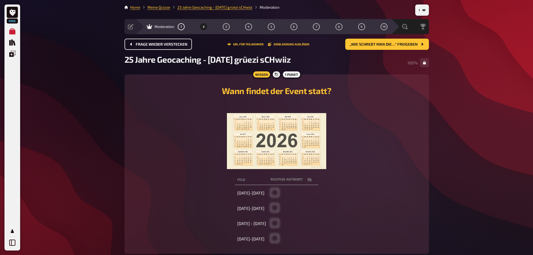
click at [166, 45] on span "Frage wieder verstecken" at bounding box center [162, 45] width 52 height 4
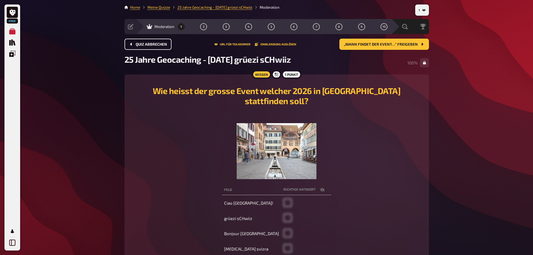
click at [163, 45] on span "Quiz abbrechen" at bounding box center [151, 45] width 31 height 4
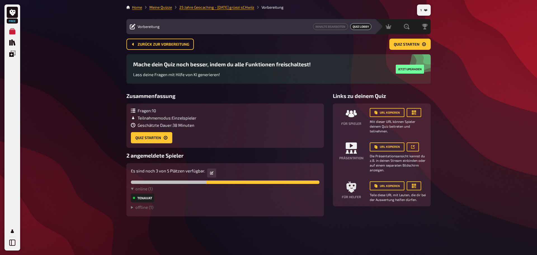
click at [96, 98] on div "Free Meine Quizze Quiz Sammlung Einblendungen Profil 1 Home Meine Quizze 25 Jah…" at bounding box center [268, 127] width 537 height 255
click at [153, 44] on span "Zurück zur Vorbereitung" at bounding box center [164, 45] width 52 height 4
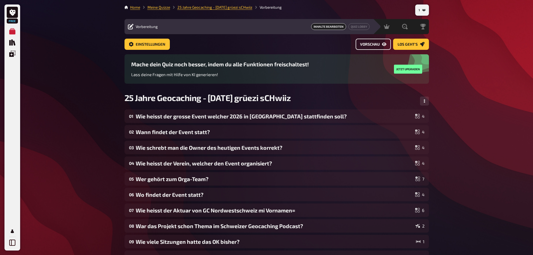
click at [369, 46] on span "Vorschau" at bounding box center [370, 45] width 20 height 4
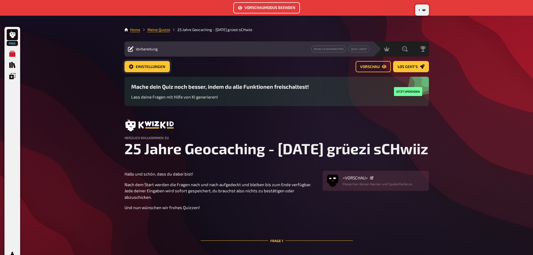
click at [139, 67] on span "Einstellungen" at bounding box center [151, 67] width 30 height 4
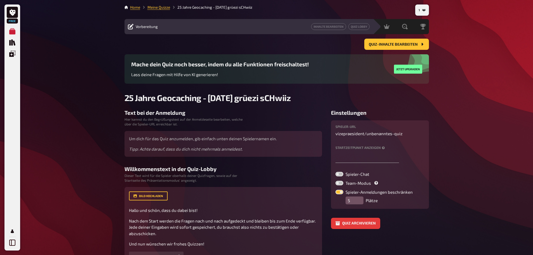
click at [487, 172] on div "Free Meine Quizze Quiz Sammlung Einblendungen Profil 1 Home Meine Quizze 25 Jah…" at bounding box center [266, 146] width 533 height 292
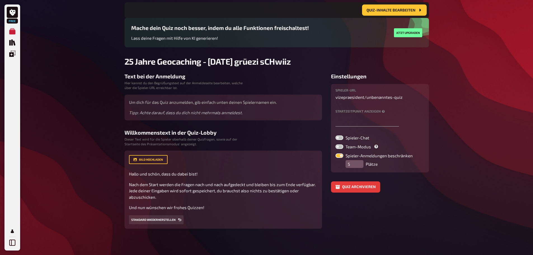
scroll to position [41, 0]
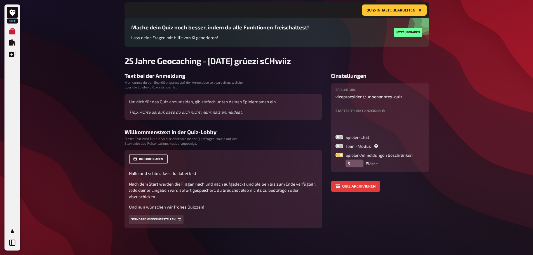
click at [146, 158] on button "Bild hochladen" at bounding box center [148, 158] width 39 height 9
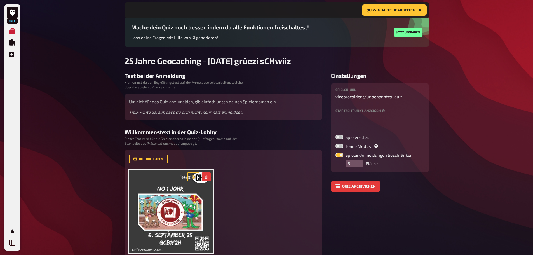
click at [91, 110] on div "Free Meine Quizze Quiz Sammlung Einblendungen Profil 1 Home Meine Quizze 25 Jah…" at bounding box center [266, 149] width 533 height 380
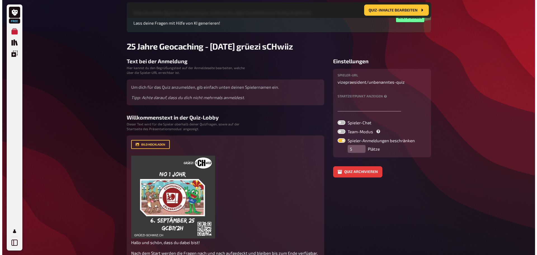
scroll to position [0, 0]
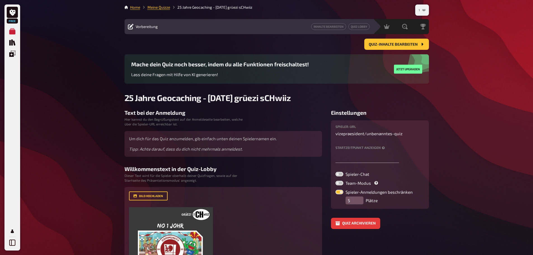
click at [424, 10] on icon "1" at bounding box center [423, 10] width 3 height 2
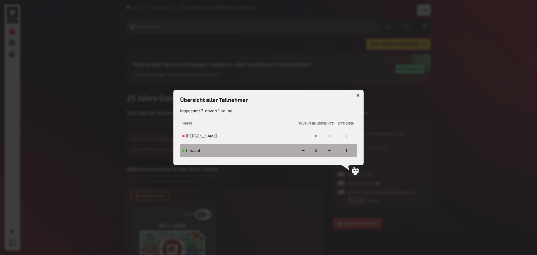
click at [348, 150] on button "button" at bounding box center [346, 150] width 9 height 9
click at [420, 141] on div at bounding box center [268, 127] width 537 height 255
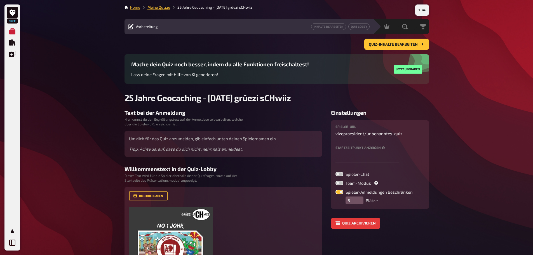
click at [480, 72] on div "Free Meine Quizze Quiz Sammlung Einblendungen Profil 1 Home Meine Quizze 25 Jah…" at bounding box center [266, 187] width 533 height 375
click at [11, 230] on icon "Profil" at bounding box center [12, 231] width 6 height 6
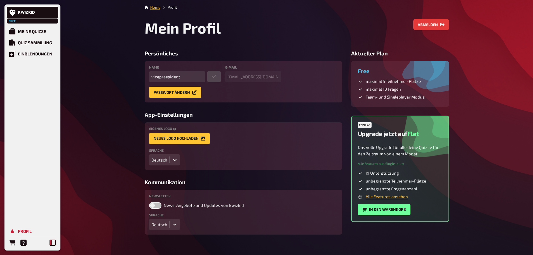
click at [53, 244] on icon at bounding box center [52, 242] width 6 height 6
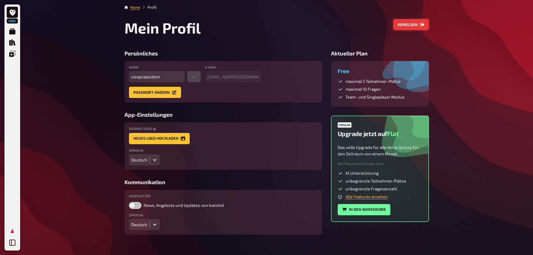
click at [425, 23] on button "Abmelden" at bounding box center [411, 24] width 36 height 11
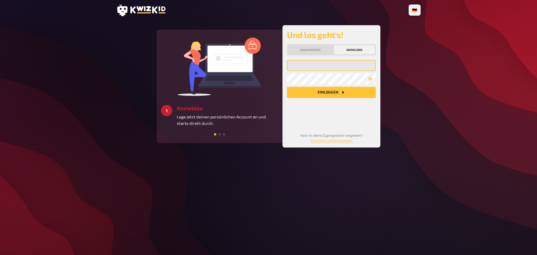
type input "[EMAIL_ADDRESS][DOMAIN_NAME]"
